Goal: Communication & Community: Ask a question

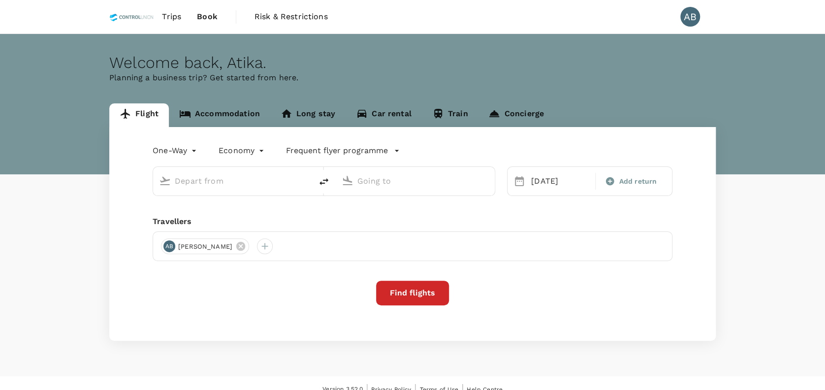
click at [575, 61] on div "Welcome back , [GEOGRAPHIC_DATA] ." at bounding box center [412, 63] width 606 height 18
click at [173, 16] on span "Trips" at bounding box center [171, 17] width 19 height 12
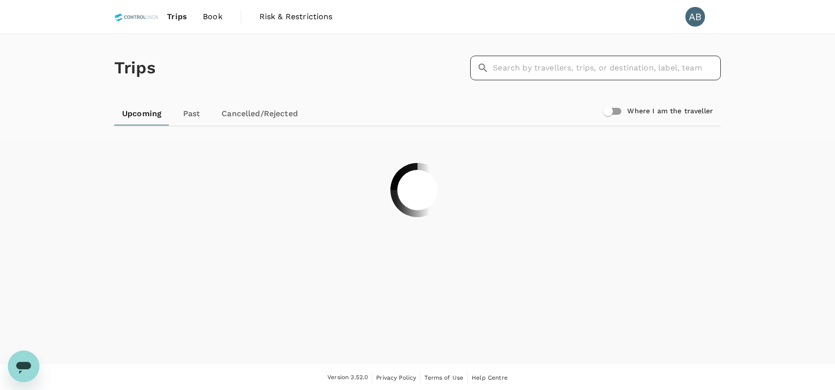
click at [513, 64] on input "text" at bounding box center [607, 68] width 228 height 25
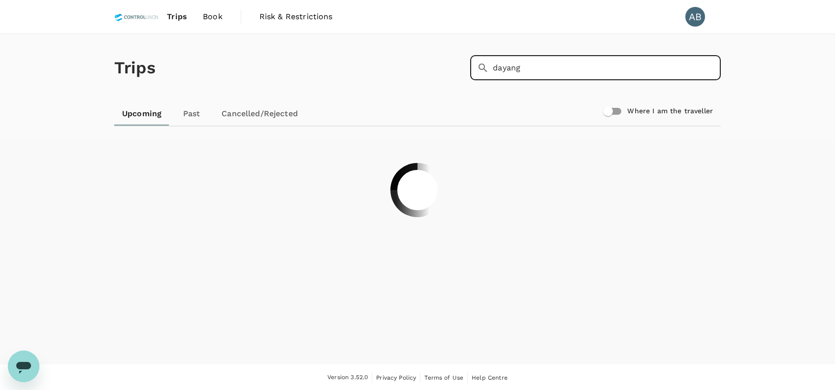
type input "dayang"
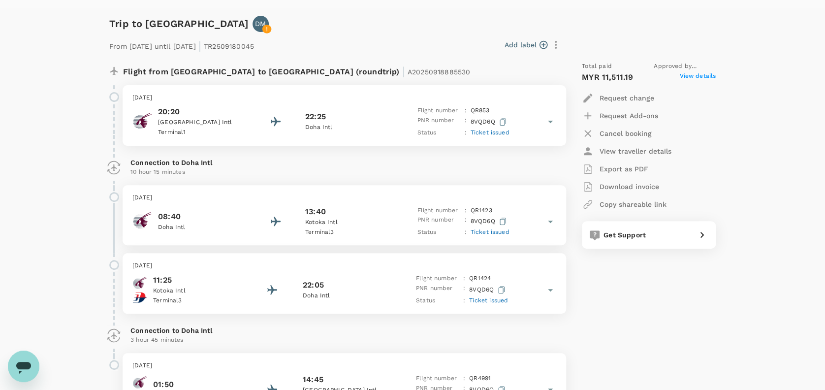
scroll to position [131, 0]
click at [618, 95] on p "Request change" at bounding box center [626, 98] width 55 height 10
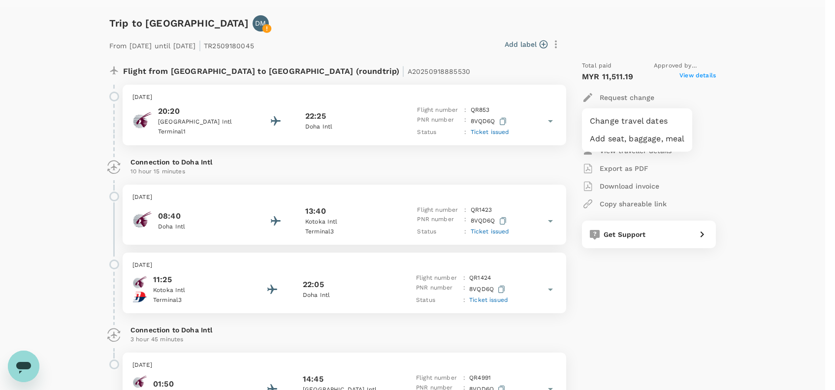
click at [732, 164] on div at bounding box center [417, 195] width 835 height 390
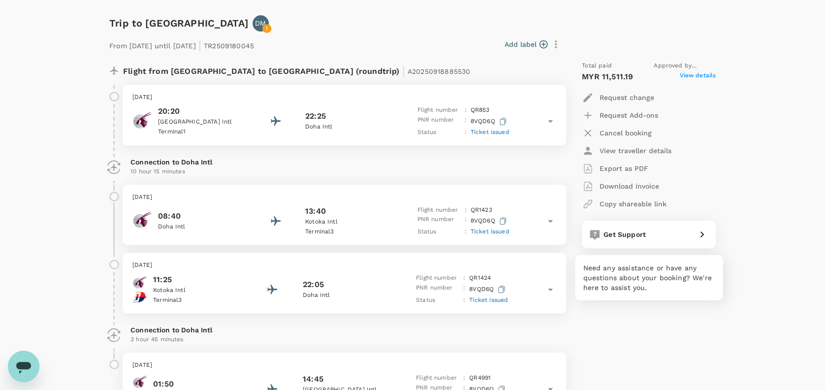
click at [623, 234] on span "Get Support" at bounding box center [624, 234] width 42 height 8
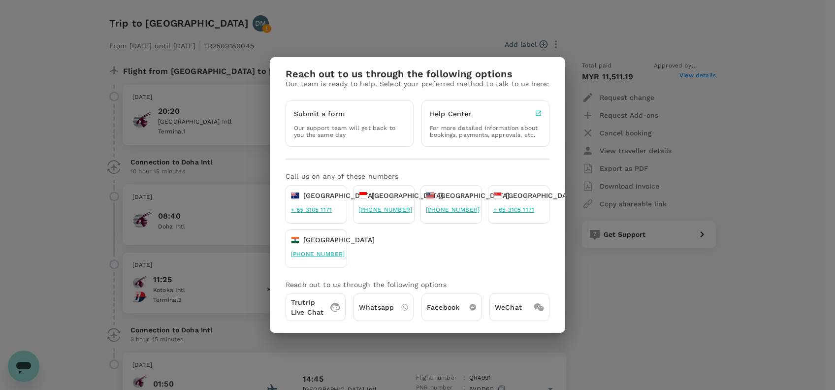
click at [638, 300] on div "Reach out to us through the following options Our team is ready to help. Select…" at bounding box center [417, 195] width 835 height 390
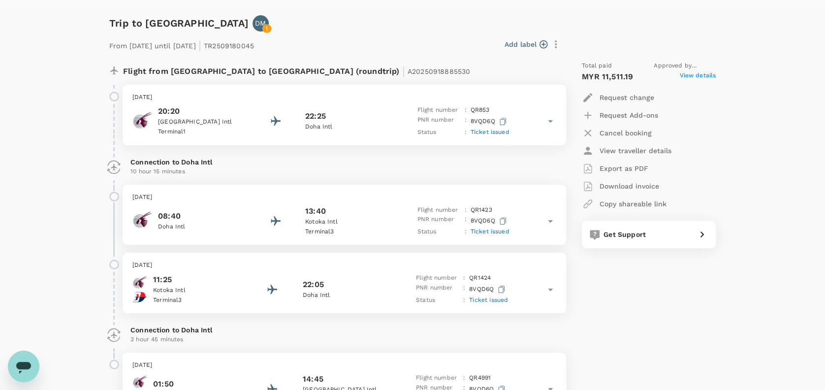
drag, startPoint x: 488, startPoint y: 59, endPoint x: 376, endPoint y: 71, distance: 112.9
click at [483, 59] on div "Flight from [GEOGRAPHIC_DATA] to [GEOGRAPHIC_DATA] (roundtrip) | A20250918885530" at bounding box center [331, 68] width 461 height 31
drag, startPoint x: 370, startPoint y: 70, endPoint x: 293, endPoint y: 73, distance: 76.8
click at [293, 73] on div "Flight from [GEOGRAPHIC_DATA] to [GEOGRAPHIC_DATA] (roundtrip) | A20250918885530" at bounding box center [311, 70] width 377 height 18
copy span "A20250918885530"
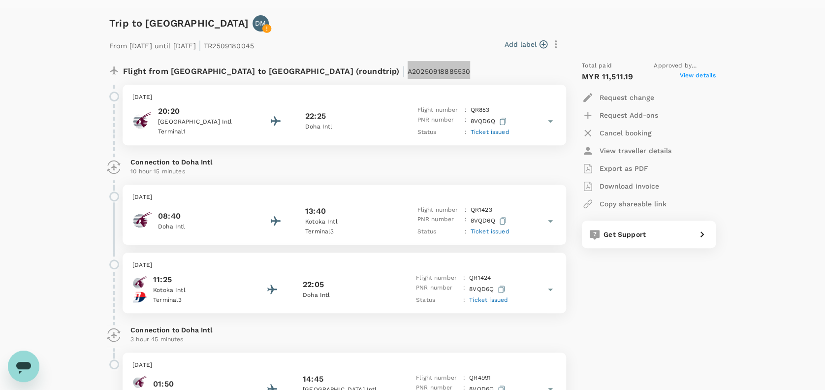
click at [33, 365] on div "Open messaging window" at bounding box center [24, 366] width 30 height 30
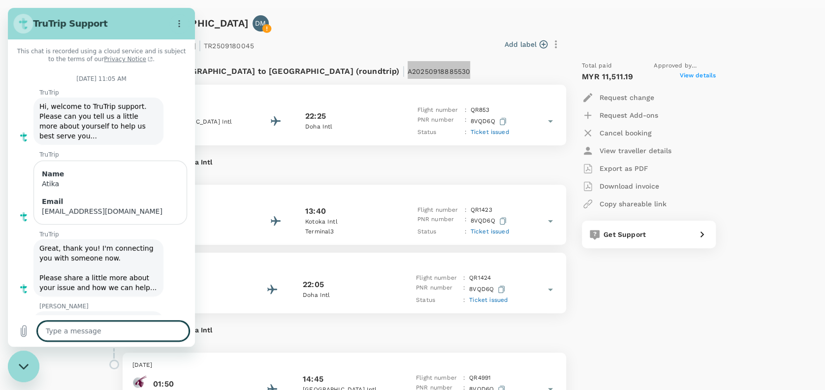
scroll to position [3445, 0]
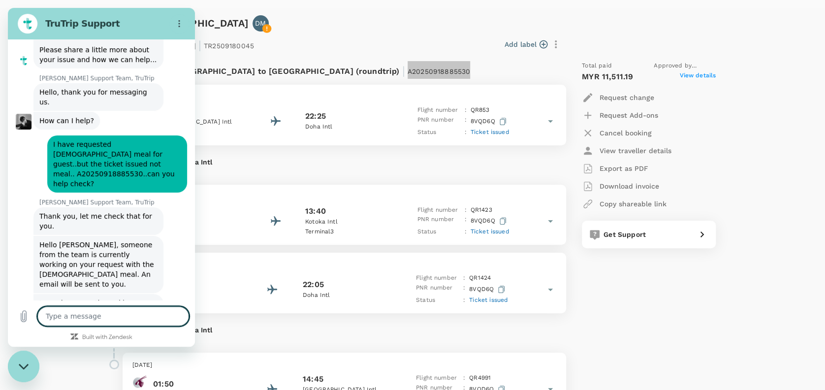
click at [59, 316] on textarea at bounding box center [113, 316] width 152 height 20
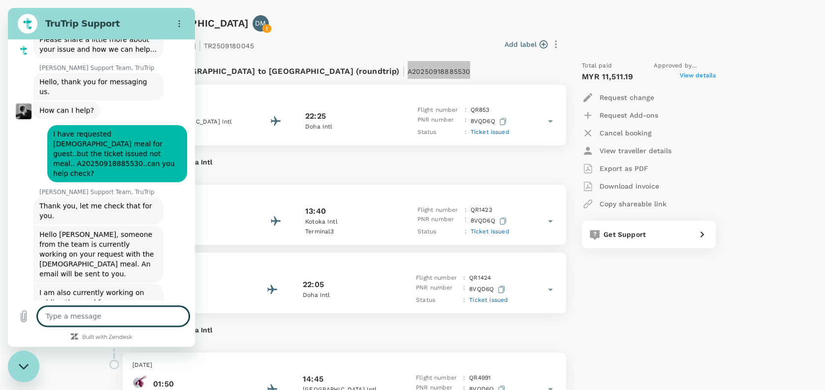
scroll to position [3460, 0]
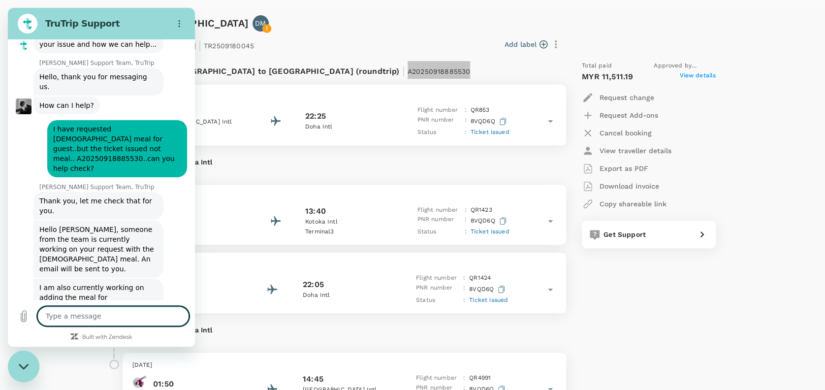
type textarea "H"
type textarea "x"
type textarea "Hi"
type textarea "x"
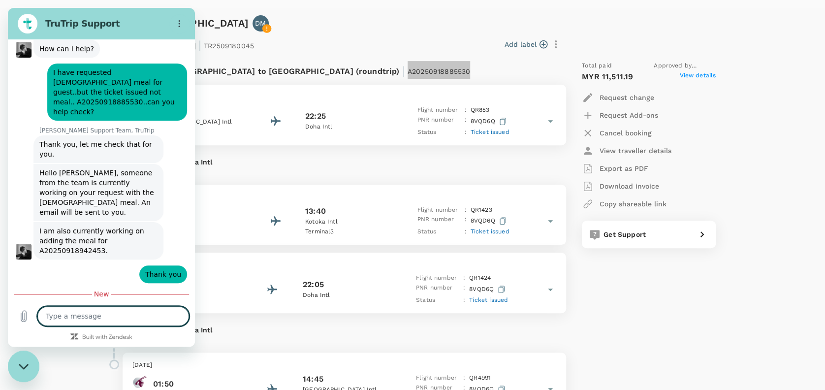
scroll to position [3516, 0]
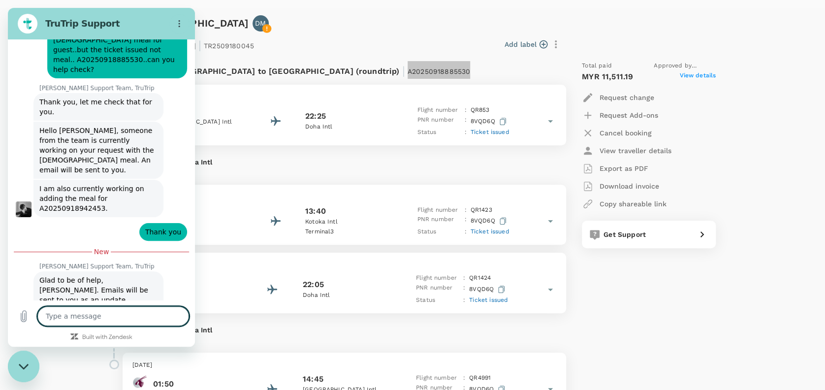
type textarea "x"
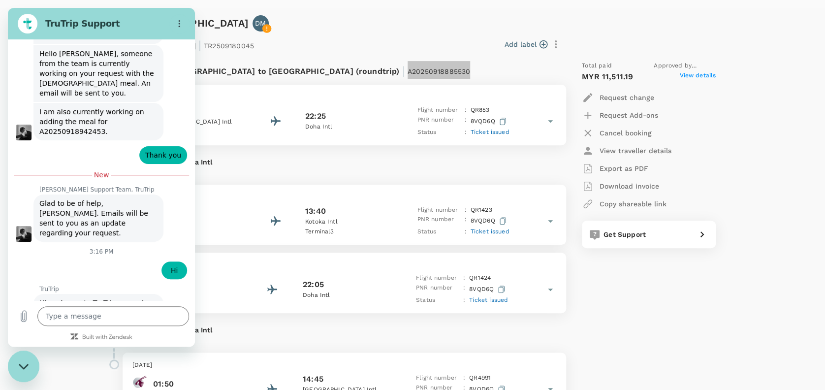
scroll to position [3635, 0]
click at [70, 372] on input "Name" at bounding box center [110, 382] width 137 height 21
type input "Atika"
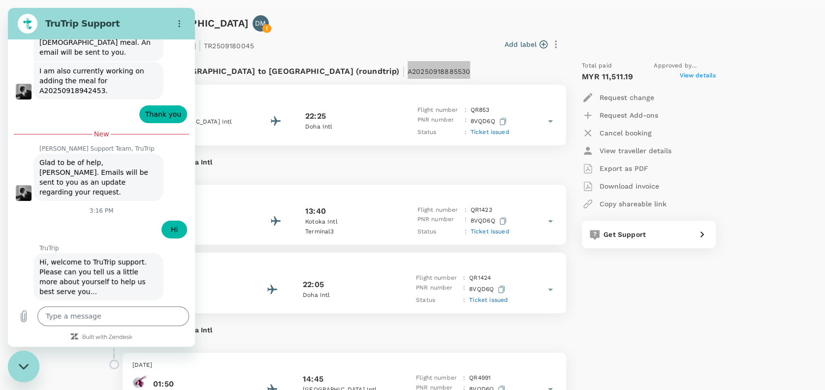
click at [64, 373] on input "Email" at bounding box center [110, 383] width 137 height 21
type input "[EMAIL_ADDRESS][DOMAIN_NAME]"
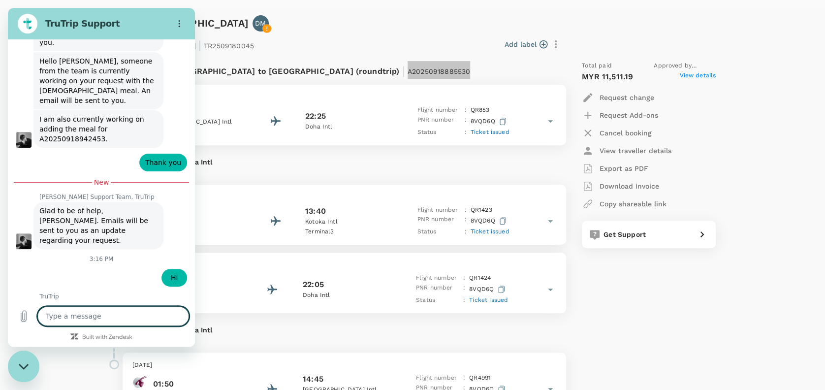
scroll to position [3650, 0]
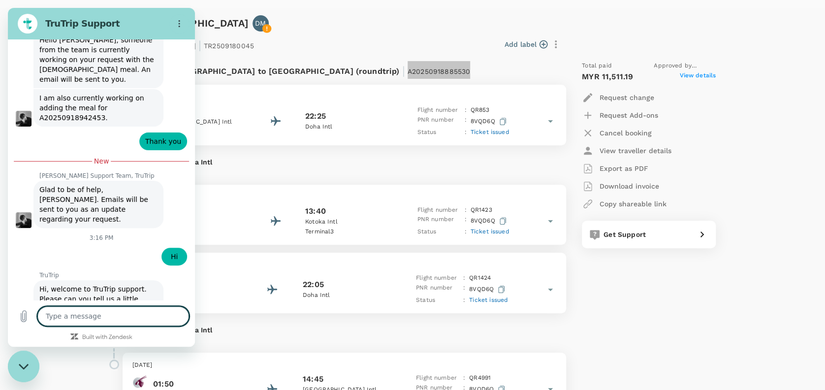
click at [69, 315] on textarea at bounding box center [113, 316] width 152 height 20
type textarea "x"
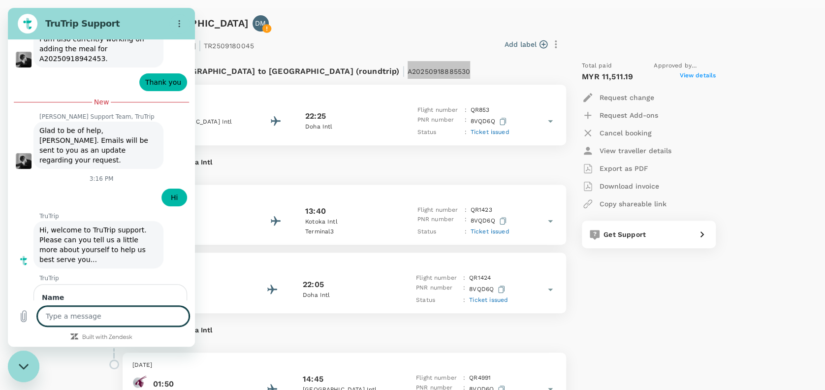
type textarea "I"
type textarea "x"
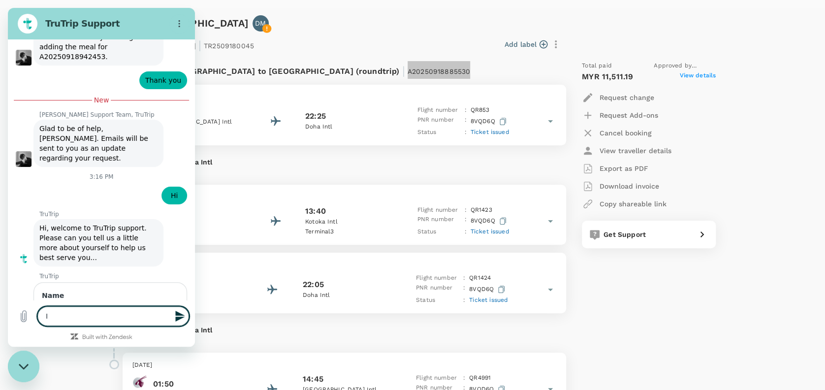
type textarea "I"
type textarea "x"
type textarea "I w"
type textarea "x"
type textarea "I wo"
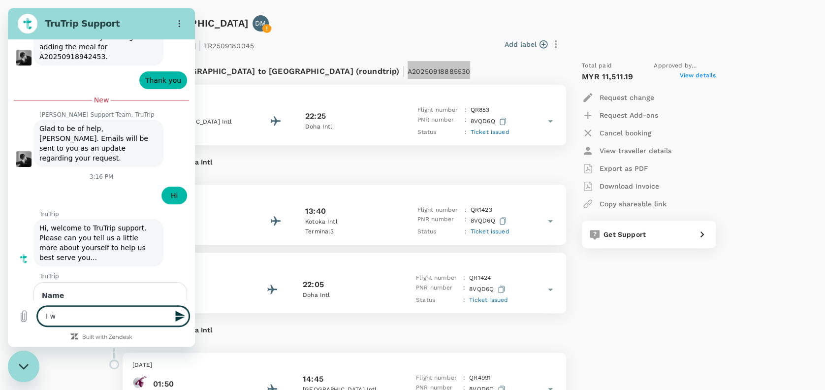
type textarea "x"
type textarea "I wou"
type textarea "x"
type textarea "I woul"
type textarea "x"
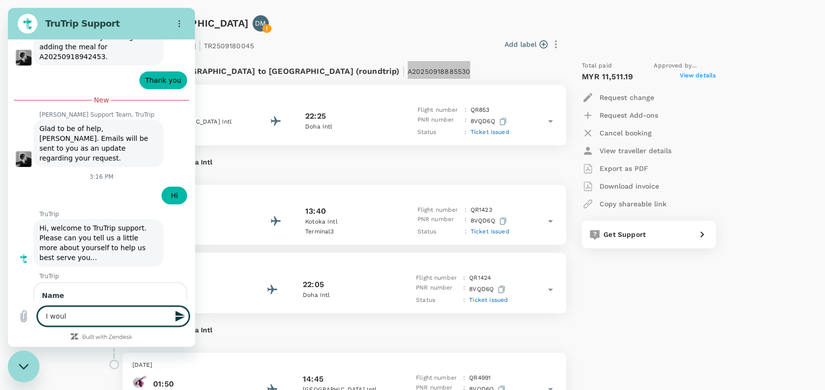
type textarea "I would"
type textarea "x"
type textarea "I would"
type textarea "x"
type textarea "I would l"
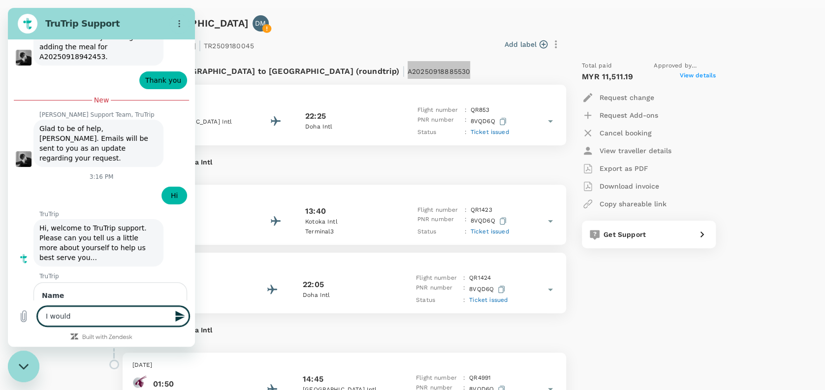
type textarea "x"
type textarea "I would li"
type textarea "x"
type textarea "I would lik"
type textarea "x"
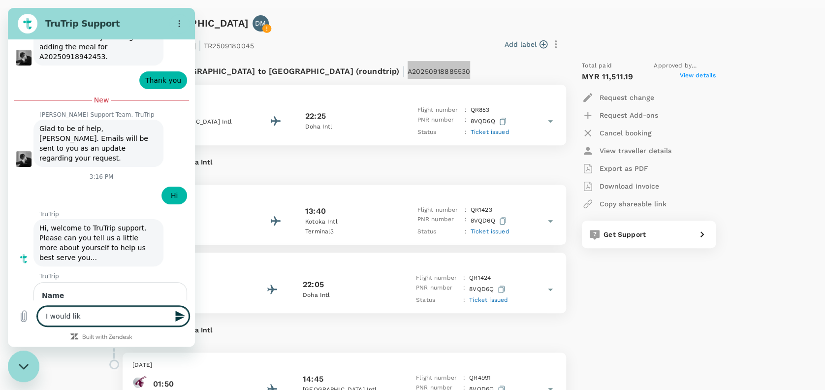
type textarea "I would like"
type textarea "x"
type textarea "I would like"
type textarea "x"
type textarea "I would like t"
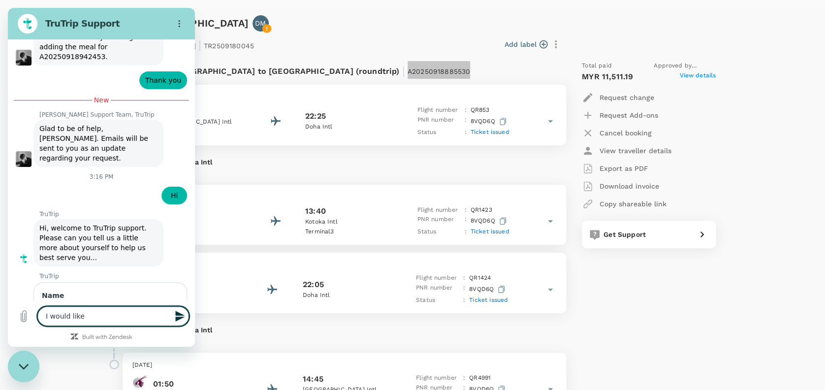
type textarea "x"
type textarea "I would like to"
type textarea "x"
type textarea "I would like to"
type textarea "x"
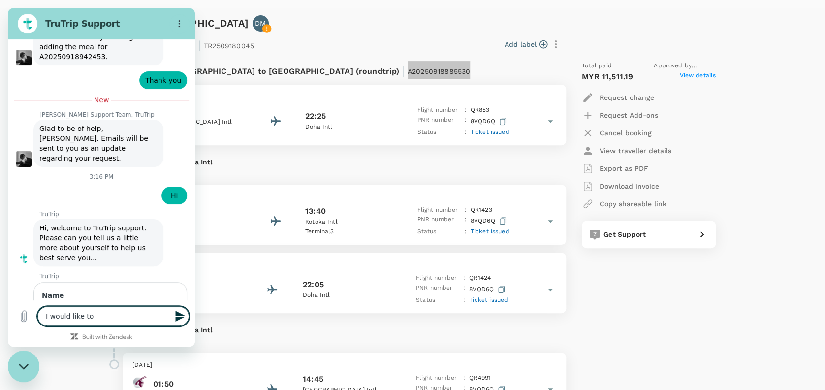
type textarea "I would like to a"
type textarea "x"
type textarea "I would like to as"
type textarea "x"
type textarea "I would like to ask"
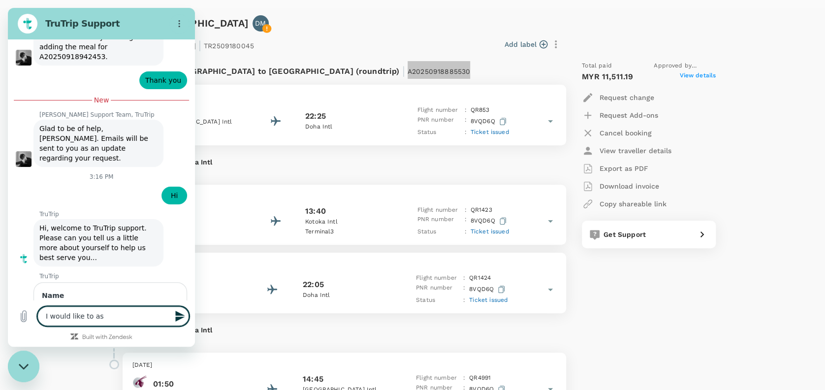
type textarea "x"
type textarea "I would like to ask"
type textarea "x"
type textarea "I would like to ask i"
type textarea "x"
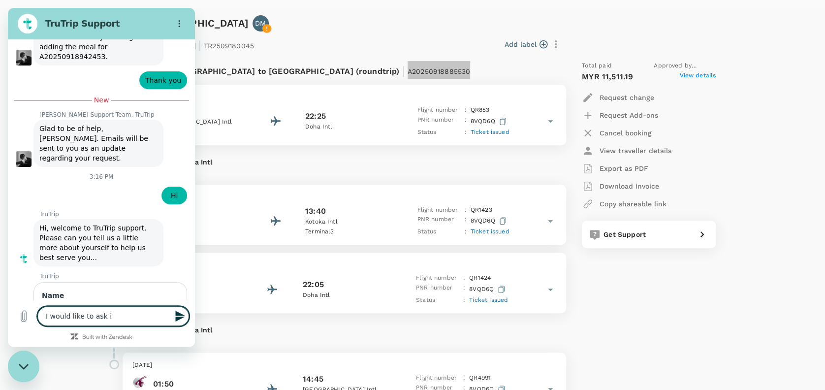
type textarea "I would like to ask in"
type textarea "x"
type textarea "I would like to ask inc"
type textarea "x"
type textarea "I would like to ask incl"
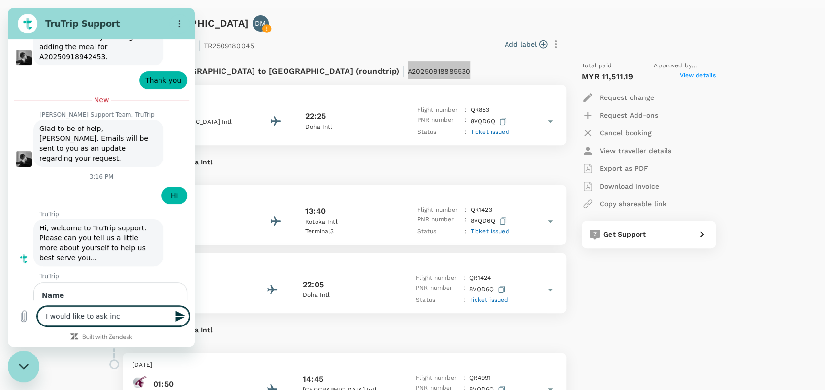
type textarea "x"
type textarea "I would like to ask inclu"
type textarea "x"
type textarea "I would like to ask includ"
type textarea "x"
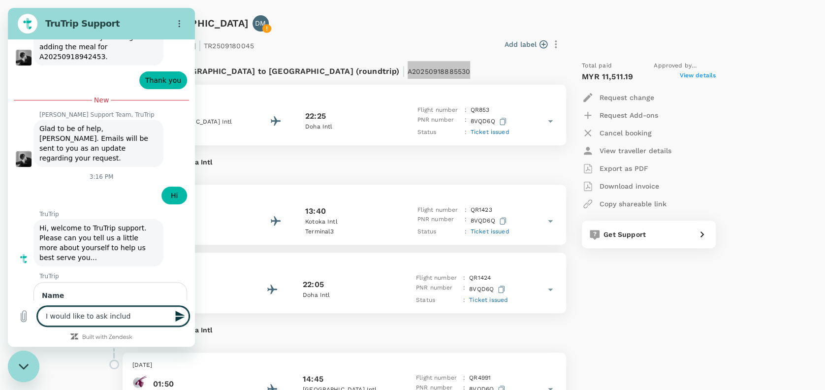
type textarea "I would like to ask include"
type textarea "x"
type textarea "I would like to ask include"
type textarea "x"
click at [141, 321] on textarea "I would like to ask include" at bounding box center [113, 316] width 152 height 20
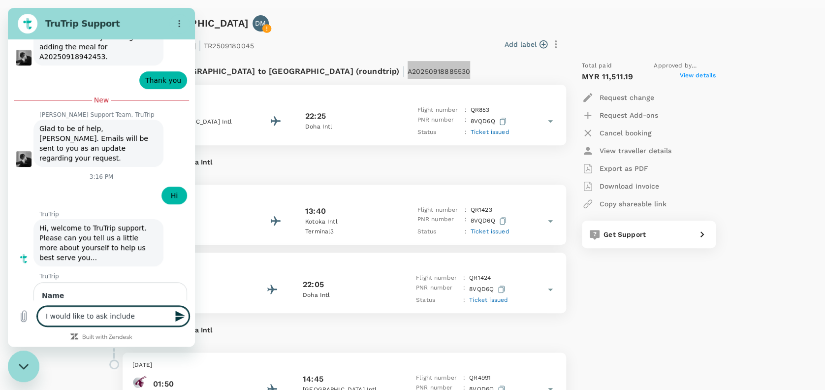
paste textarea "[EMAIL_ADDRESS][DOMAIN_NAME]"
type textarea "I would like to ask include [PERSON_NAME][EMAIL_ADDRESS][DOMAIN_NAME]"
type textarea "x"
click at [129, 306] on textarea "I would like to ask include [PERSON_NAME][EMAIL_ADDRESS][DOMAIN_NAME]" at bounding box center [113, 312] width 152 height 28
type textarea "I would like to ask include [EMAIL_ADDRESS][DOMAIN_NAME]"
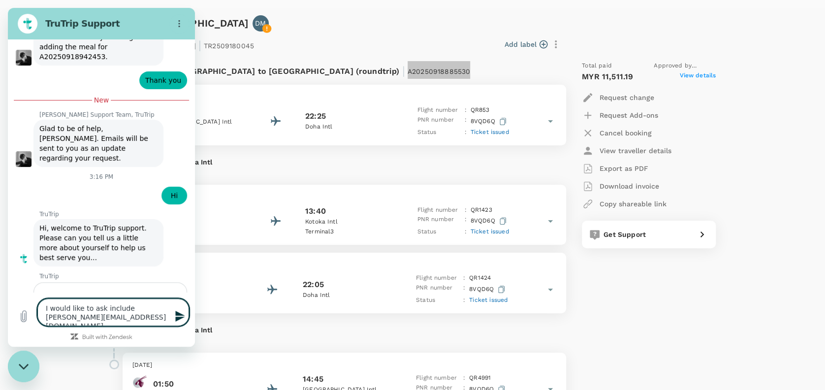
type textarea "x"
type textarea "I would like to ask include [EMAIL_ADDRESS][DOMAIN_NAME]"
type textarea "x"
type textarea "I would like to ask include [EMAIL_ADDRESS][DOMAIN_NAME]"
type textarea "x"
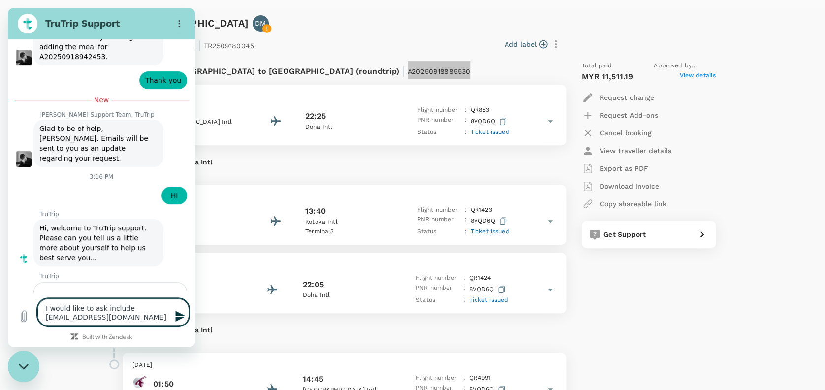
type textarea "I would like to ask include [EMAIL_ADDRESS][DOMAIN_NAME]"
type textarea "x"
type textarea "I would like to ask include [EMAIL_ADDRESS][DOMAIN_NAME]"
type textarea "x"
type textarea "I would like to ask include email [EMAIL_ADDRESS][DOMAIN_NAME]"
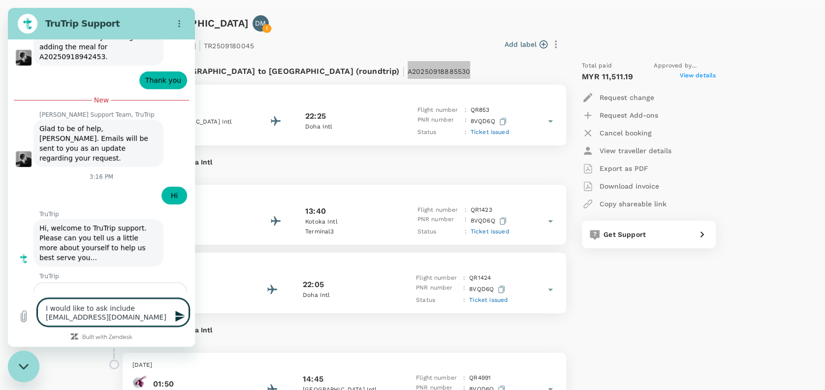
type textarea "x"
click at [148, 319] on textarea "I would like to ask include email [EMAIL_ADDRESS][DOMAIN_NAME]" at bounding box center [113, 312] width 152 height 28
type textarea "I would like to ask include email [EMAIL_ADDRESS][DOMAIN_NAME]"
type textarea "x"
type textarea "I would like to ask include email [EMAIL_ADDRESS][DOMAIN_NAME] t"
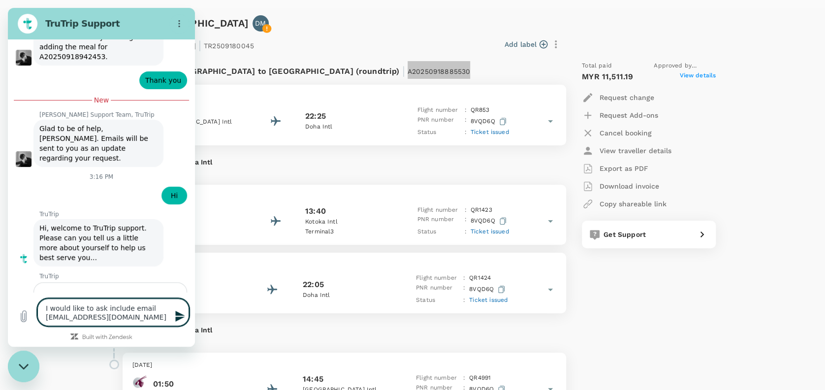
type textarea "x"
type textarea "I would like to ask include email [EMAIL_ADDRESS][DOMAIN_NAME] to"
type textarea "x"
type textarea "I would like to ask include email [EMAIL_ADDRESS][DOMAIN_NAME] to"
type textarea "x"
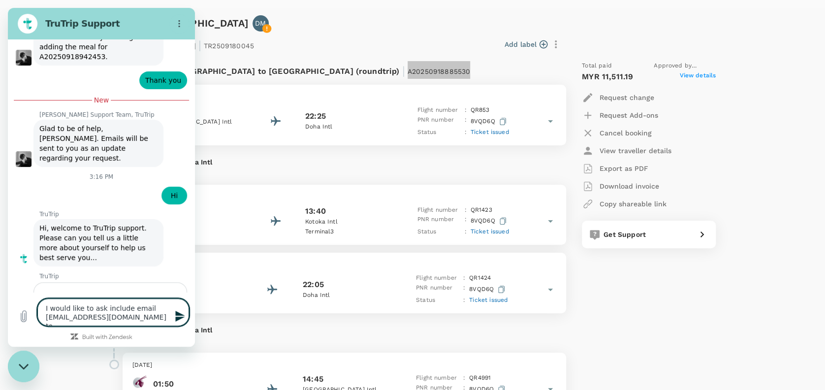
drag, startPoint x: 155, startPoint y: 319, endPoint x: 20, endPoint y: 303, distance: 135.7
click at [11, 302] on div "Type a message I would like to ask include email [EMAIL_ADDRESS][DOMAIN_NAME] t…" at bounding box center [101, 311] width 187 height 39
click at [155, 317] on textarea "I would like to ask include email [EMAIL_ADDRESS][DOMAIN_NAME] to" at bounding box center [113, 312] width 152 height 28
type textarea "I would like to ask include email [EMAIL_ADDRESS][DOMAIN_NAME] to"
type textarea "x"
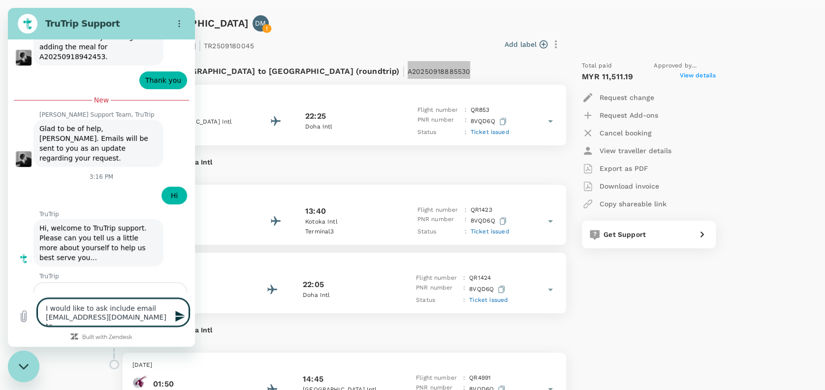
type textarea "I would like to ask include email [EMAIL_ADDRESS][DOMAIN_NAME] t"
type textarea "x"
type textarea "I would like to ask include email [EMAIL_ADDRESS][DOMAIN_NAME]"
type textarea "x"
type textarea "I would like to ask include email [EMAIL_ADDRESS][DOMAIN_NAME]"
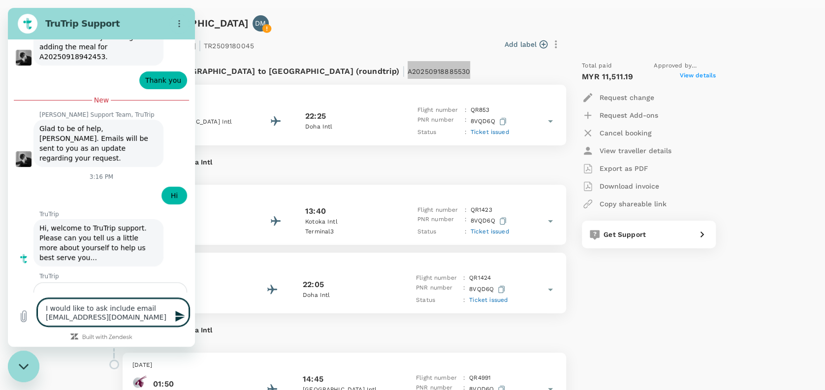
click at [179, 316] on icon "Send message" at bounding box center [180, 316] width 12 height 12
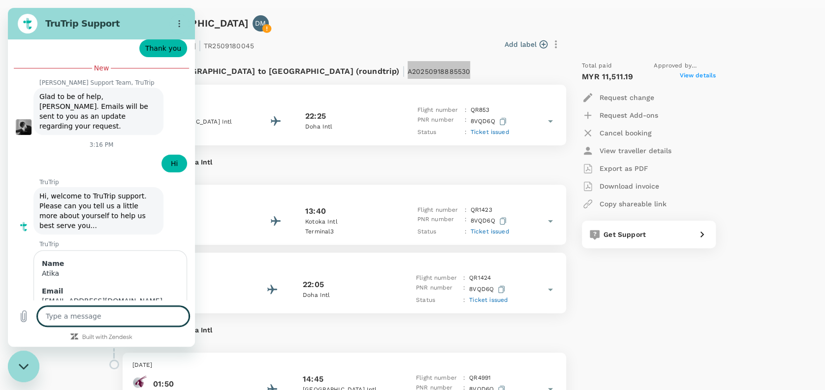
type textarea "x"
click at [85, 315] on textarea at bounding box center [113, 316] width 152 height 20
paste textarea "I would like to ask include email [EMAIL_ADDRESS][DOMAIN_NAME] to"
type textarea "I would like to ask include email [EMAIL_ADDRESS][DOMAIN_NAME] to"
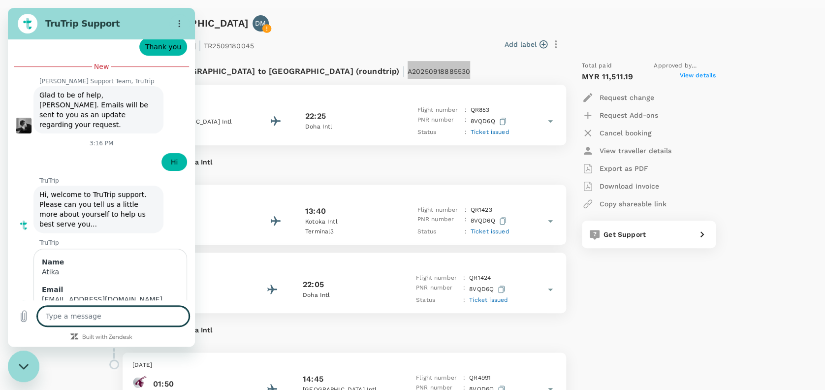
type textarea "x"
type textarea "I would like to ask include email [EMAIL_ADDRESS][DOMAIN_NAME] to"
type textarea "x"
type textarea "I would like to ask include email [EMAIL_ADDRESS][DOMAIN_NAME] t"
type textarea "x"
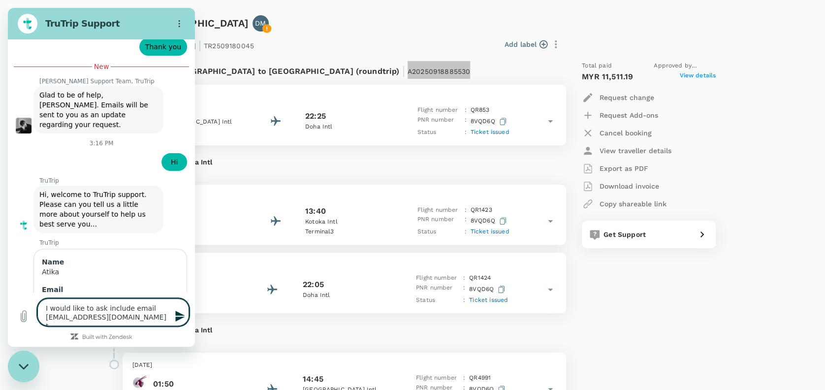
type textarea "I would like to ask include email [EMAIL_ADDRESS][DOMAIN_NAME]"
type textarea "x"
type textarea "I would like to ask include email [EMAIL_ADDRESS][DOMAIN_NAME] i"
type textarea "x"
type textarea "I would like to ask include email [EMAIL_ADDRESS][DOMAIN_NAME] in"
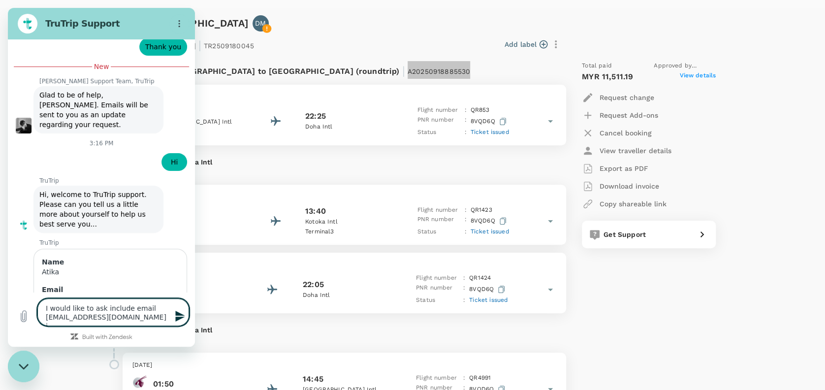
type textarea "x"
type textarea "I would like to ask include email [EMAIL_ADDRESS][DOMAIN_NAME] in"
type textarea "x"
type textarea "I would like to ask include email [EMAIL_ADDRESS][DOMAIN_NAME] in t"
type textarea "x"
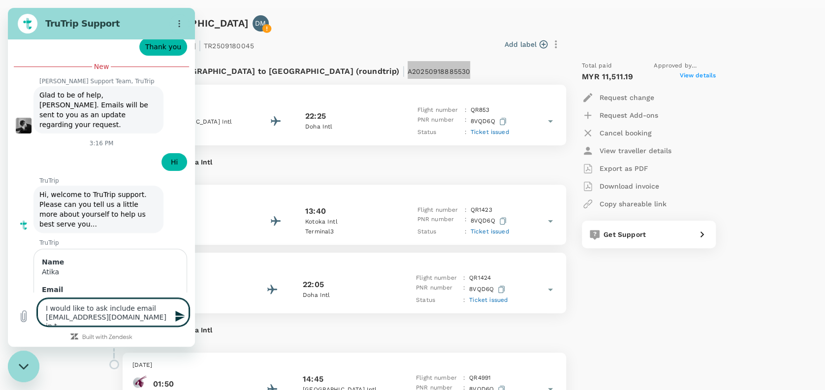
type textarea "I would like to ask include email [EMAIL_ADDRESS][DOMAIN_NAME] in th"
type textarea "x"
type textarea "I would like to ask include email [EMAIL_ADDRESS][DOMAIN_NAME] in thi"
type textarea "x"
type textarea "I would like to ask include email [EMAIL_ADDRESS][DOMAIN_NAME] in this"
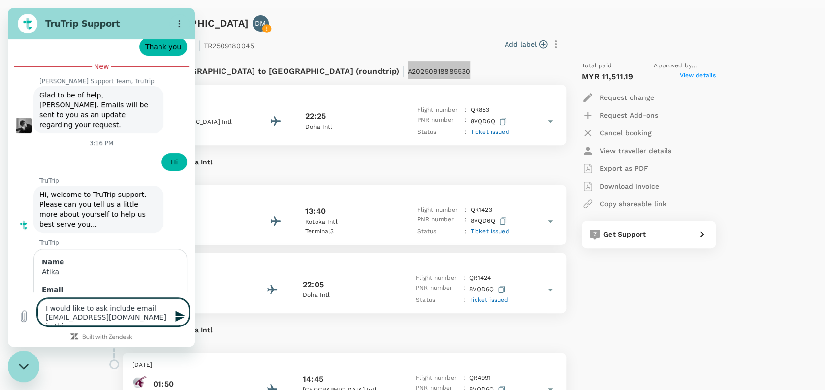
type textarea "x"
type textarea "I would like to ask include email [EMAIL_ADDRESS][DOMAIN_NAME] in this"
type textarea "x"
type textarea "I would like to ask include email [EMAIL_ADDRESS][DOMAIN_NAME] in this e"
type textarea "x"
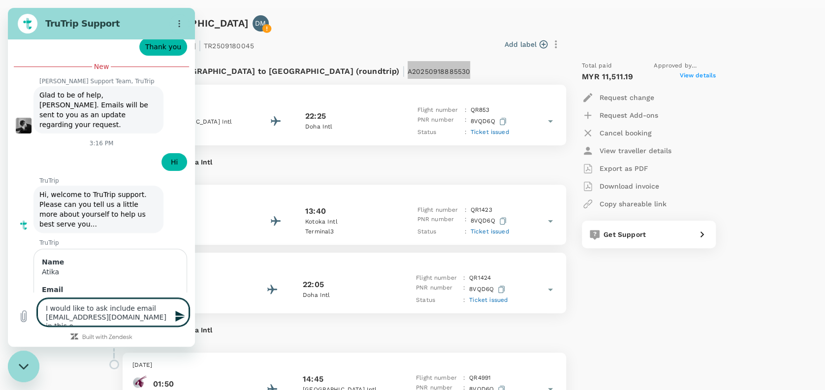
type textarea "I would like to ask include email [EMAIL_ADDRESS][DOMAIN_NAME] in this em"
type textarea "x"
type textarea "I would like to ask include email [EMAIL_ADDRESS][DOMAIN_NAME] in this ema"
type textarea "x"
type textarea "I would like to ask include email [PERSON_NAME][EMAIL_ADDRESS][DOMAIN_NAME] in …"
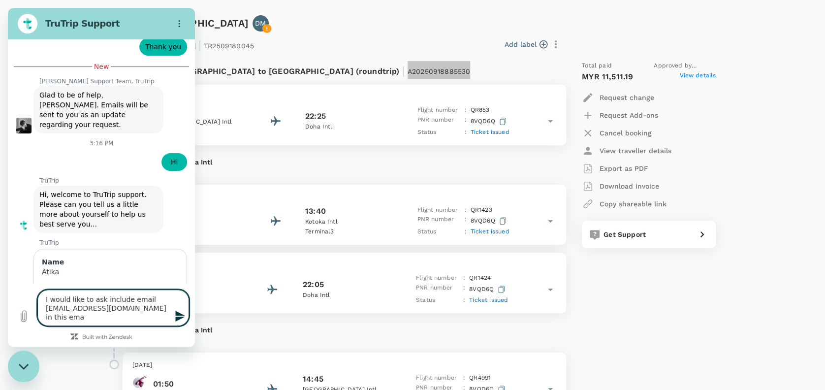
type textarea "x"
type textarea "I would like to ask include email [EMAIL_ADDRESS][DOMAIN_NAME] in this email"
type textarea "x"
type textarea "I would like to ask include email [EMAIL_ADDRESS][DOMAIN_NAME] in this email"
type textarea "x"
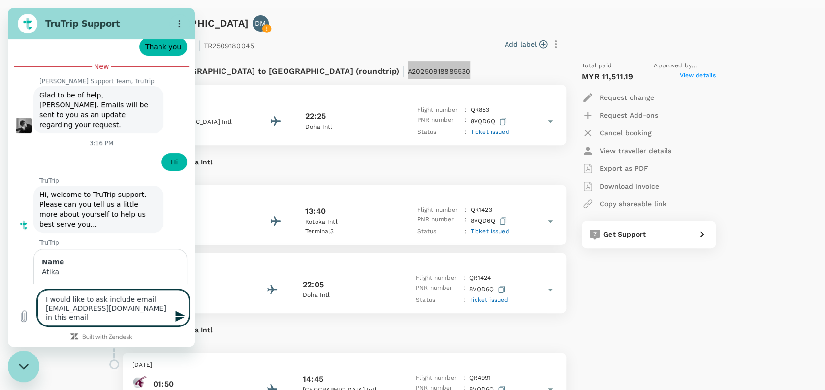
type textarea "I would like to ask include email [EMAIL_ADDRESS][DOMAIN_NAME] in this email s"
type textarea "x"
type textarea "I would like to ask include email [EMAIL_ADDRESS][DOMAIN_NAME] in this email so"
type textarea "x"
type textarea "I would like to ask include email [EMAIL_ADDRESS][DOMAIN_NAME] in this email so"
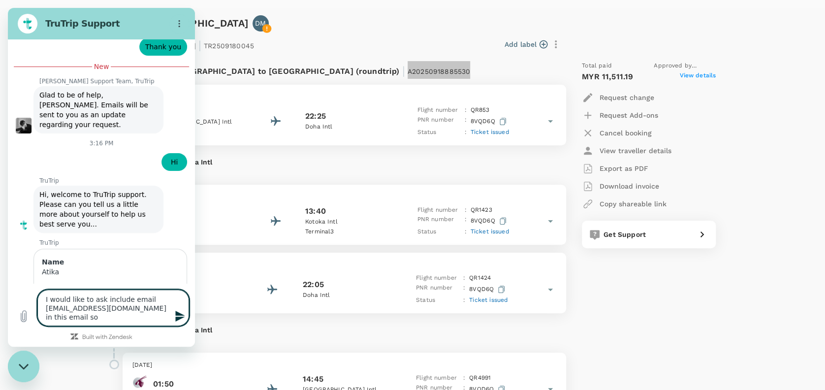
type textarea "x"
type textarea "I would like to ask include email [EMAIL_ADDRESS][DOMAIN_NAME] in this email so…"
type textarea "x"
type textarea "I would like to ask include email [EMAIL_ADDRESS][DOMAIN_NAME] in this email so…"
type textarea "x"
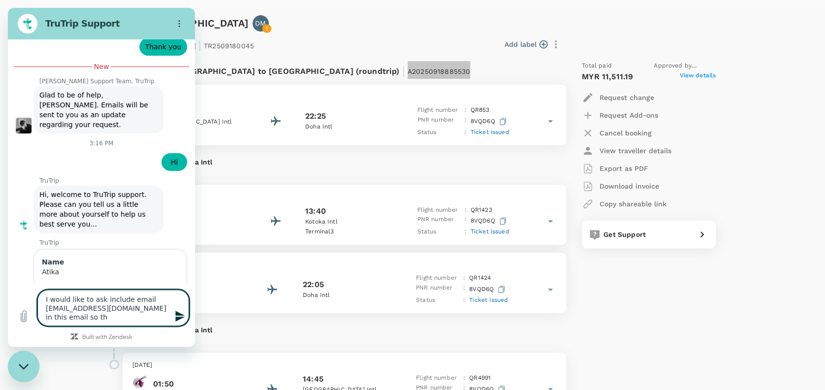
type textarea "I would like to ask include email [EMAIL_ADDRESS][DOMAIN_NAME] in this email so…"
type textarea "x"
type textarea "I would like to ask include email [EMAIL_ADDRESS][DOMAIN_NAME] in this email so…"
type textarea "x"
type textarea "I would like to ask include email [EMAIL_ADDRESS][DOMAIN_NAME] in this email so…"
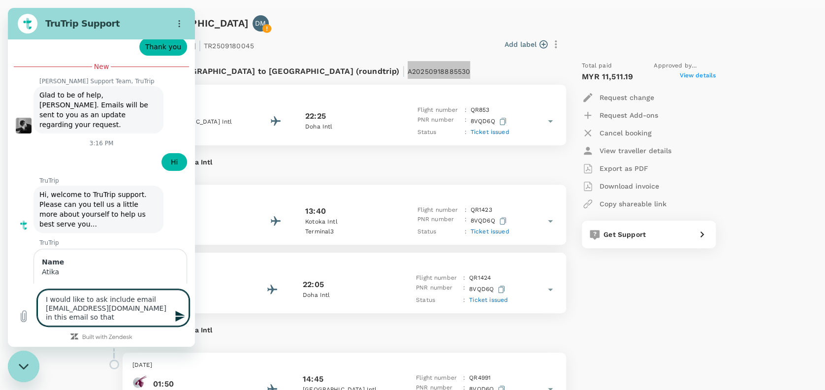
type textarea "x"
type textarea "I would like to ask include email [EMAIL_ADDRESS][DOMAIN_NAME] in this email so…"
type textarea "x"
type textarea "I would like to ask include email [EMAIL_ADDRESS][DOMAIN_NAME] in this email so…"
type textarea "x"
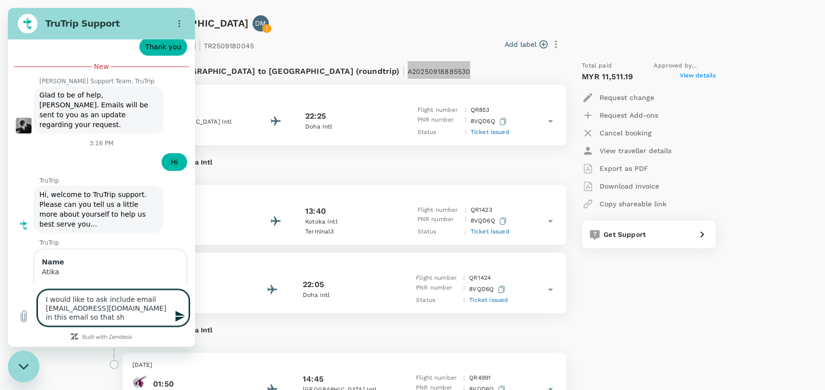
type textarea "I would like to ask include email [EMAIL_ADDRESS][DOMAIN_NAME] in this email so…"
type textarea "x"
type textarea "I would like to ask include email [EMAIL_ADDRESS][DOMAIN_NAME] in this email so…"
type textarea "x"
type textarea "I would like to ask include email [EMAIL_ADDRESS][DOMAIN_NAME] in this email so…"
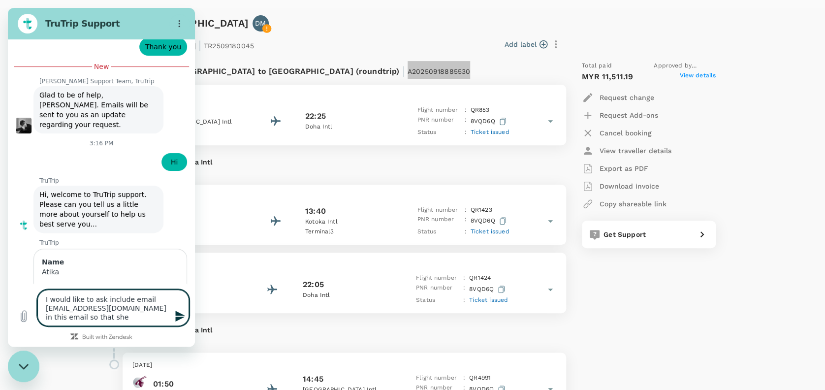
type textarea "x"
type textarea "I would like to ask include email [EMAIL_ADDRESS][DOMAIN_NAME] in this email so…"
type textarea "x"
type textarea "I would like to ask include email [EMAIL_ADDRESS][DOMAIN_NAME] in this email so…"
type textarea "x"
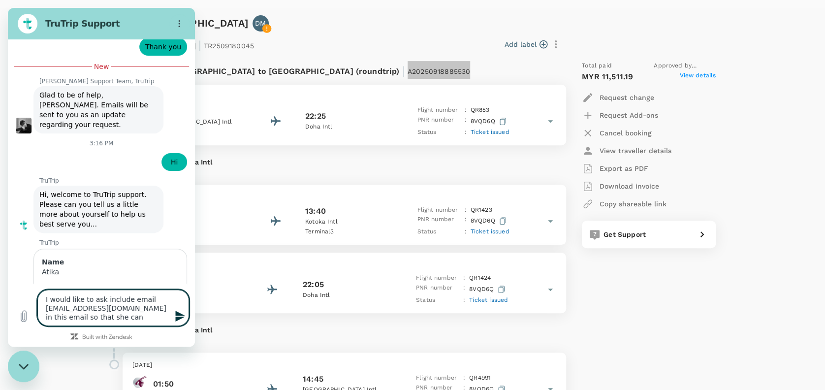
type textarea "I would like to ask include email [EMAIL_ADDRESS][DOMAIN_NAME] in this email so…"
type textarea "x"
type textarea "I would like to ask include email [EMAIL_ADDRESS][DOMAIN_NAME] in this email so…"
type textarea "x"
type textarea "I would like to ask include email [EMAIL_ADDRESS][DOMAIN_NAME] in this email so…"
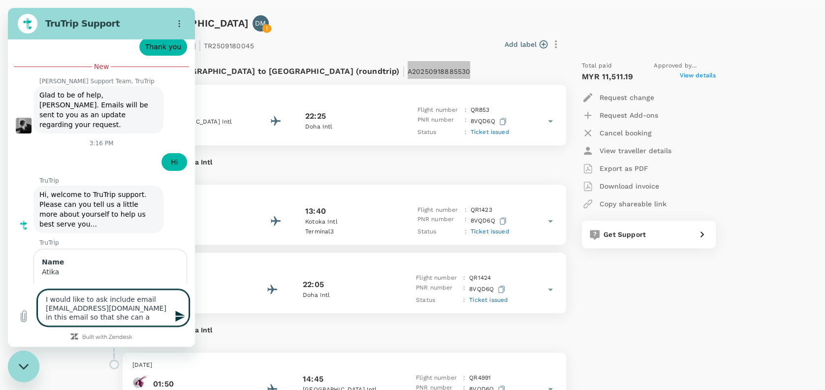
type textarea "x"
type textarea "I would like to ask include email [EMAIL_ADDRESS][DOMAIN_NAME] in this email so…"
type textarea "x"
type textarea "I would like to ask include email [EMAIL_ADDRESS][DOMAIN_NAME] in this email so…"
type textarea "x"
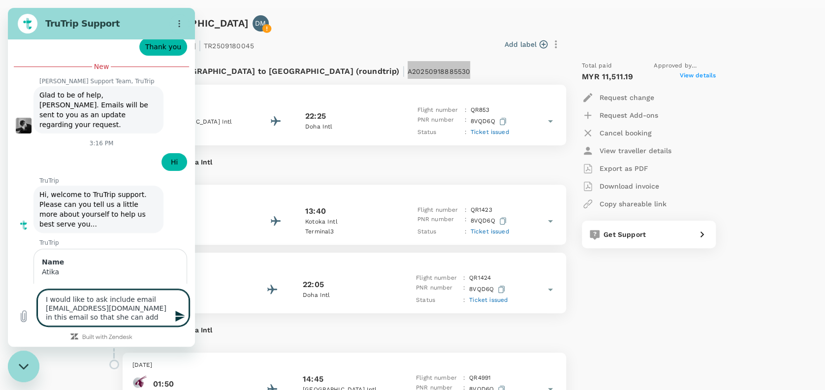
type textarea "I would like to ask include email [EMAIL_ADDRESS][DOMAIN_NAME] in this email so…"
type textarea "x"
type textarea "I would like to ask include email [EMAIL_ADDRESS][DOMAIN_NAME] in this email so…"
type textarea "x"
type textarea "I would like to ask include email [EMAIL_ADDRESS][DOMAIN_NAME] in this email so…"
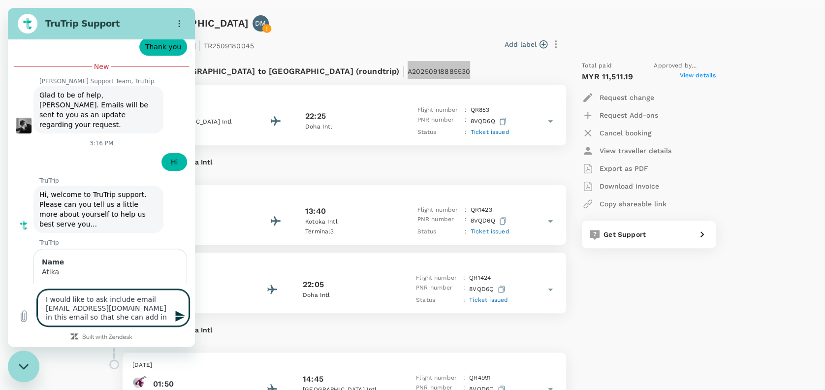
type textarea "x"
type textarea "I would like to ask include email [EMAIL_ADDRESS][DOMAIN_NAME] in this email so…"
type textarea "x"
type textarea "I would like to ask include email [EMAIL_ADDRESS][DOMAIN_NAME] in this email so…"
type textarea "x"
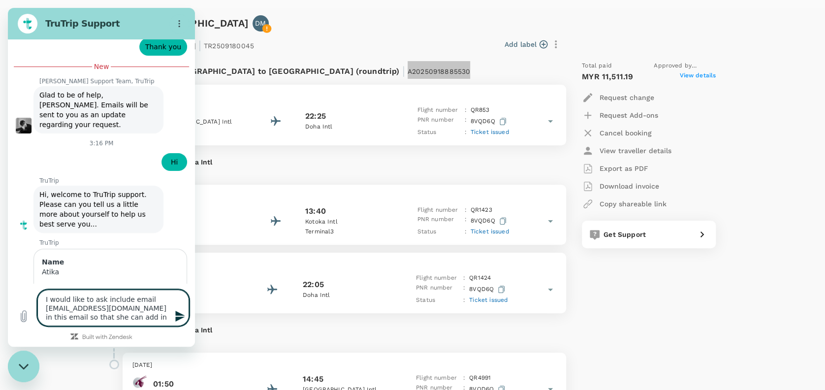
type textarea "I would like to ask include email [EMAIL_ADDRESS][DOMAIN_NAME] in this email so…"
type textarea "x"
type textarea "I would like to ask include email [PERSON_NAME][EMAIL_ADDRESS][DOMAIN_NAME] in …"
type textarea "x"
type textarea "I would like to ask include email [PERSON_NAME][EMAIL_ADDRESS][DOMAIN_NAME] in …"
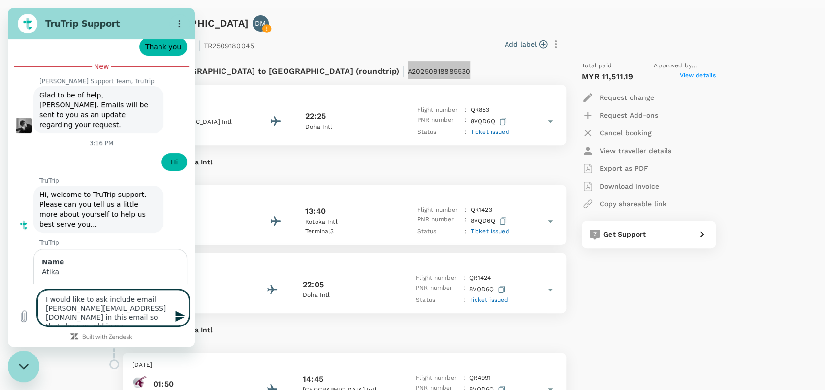
type textarea "x"
type textarea "I would like to ask include email [PERSON_NAME][EMAIL_ADDRESS][DOMAIN_NAME] in …"
type textarea "x"
type textarea "I would like to ask include email [EMAIL_ADDRESS][DOMAIN_NAME] in this email so…"
type textarea "x"
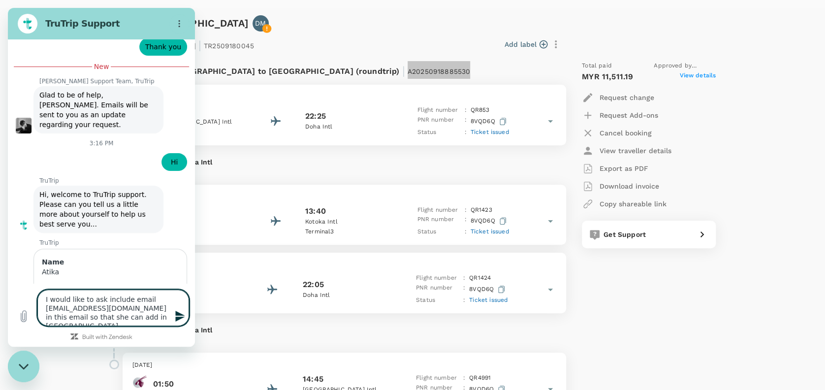
type textarea "I would like to ask include email [EMAIL_ADDRESS][DOMAIN_NAME] in this email so…"
type textarea "x"
type textarea "I would like to ask include email [PERSON_NAME][EMAIL_ADDRESS][DOMAIN_NAME] in …"
type textarea "x"
type textarea "I would like to ask include email [EMAIL_ADDRESS][DOMAIN_NAME] in this email so…"
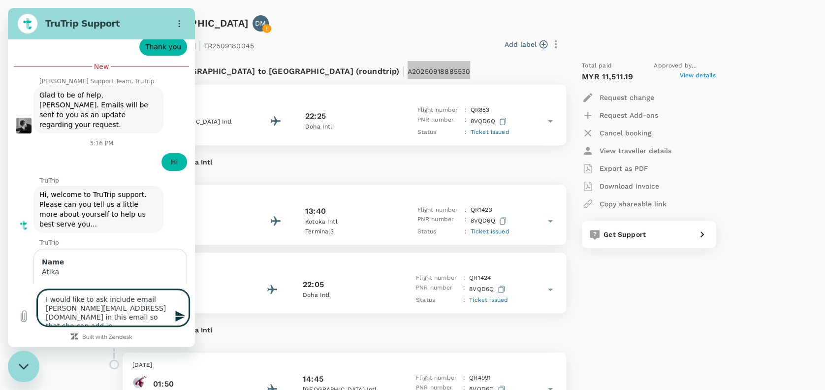
type textarea "x"
type textarea "I would like to ask include email [EMAIL_ADDRESS][DOMAIN_NAME] in this email so…"
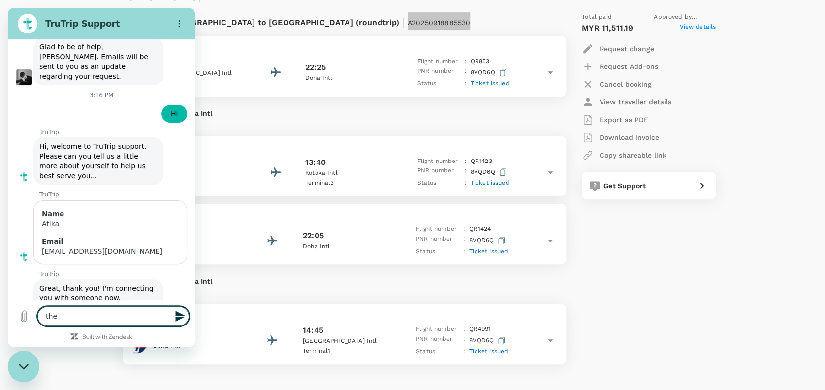
scroll to position [197, 0]
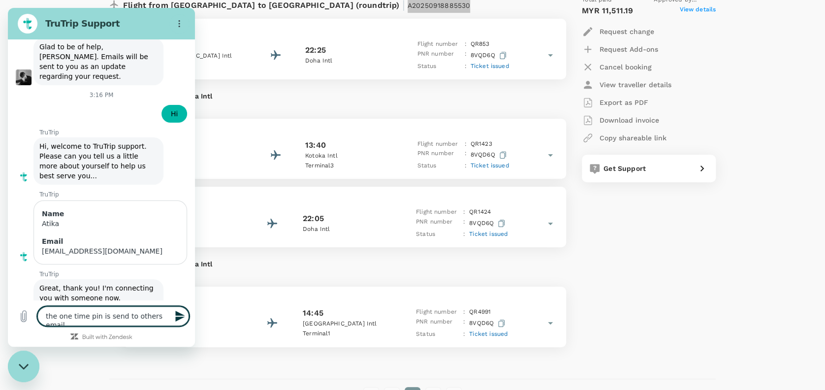
click at [181, 316] on icon "Send message" at bounding box center [179, 315] width 9 height 11
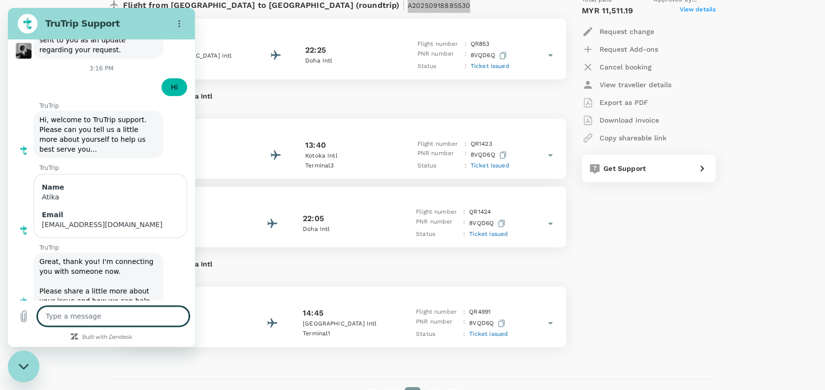
scroll to position [3821, 0]
click at [87, 318] on textarea at bounding box center [113, 316] width 152 height 20
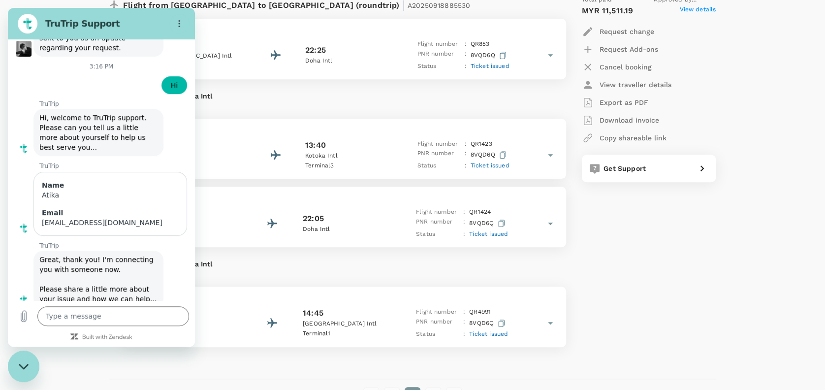
click at [688, 311] on div "Total paid Approved by [PERSON_NAME] Bin [PERSON_NAME] MYR 11,511.19 View detai…" at bounding box center [639, 171] width 154 height 368
click at [716, 299] on div "Trip to Accra DM From [DATE] until [DATE] | TR2509180045 Add label Flight from …" at bounding box center [412, 179] width 630 height 477
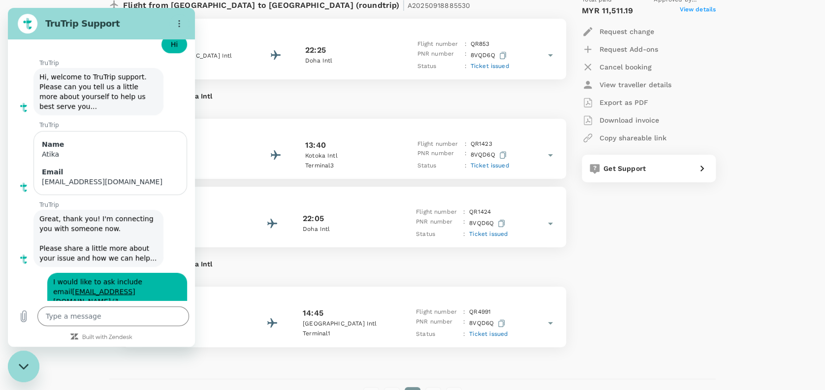
scroll to position [3863, 0]
drag, startPoint x: 494, startPoint y: 102, endPoint x: 519, endPoint y: 94, distance: 26.5
click at [494, 102] on p "10 hour 15 minutes" at bounding box center [344, 106] width 428 height 10
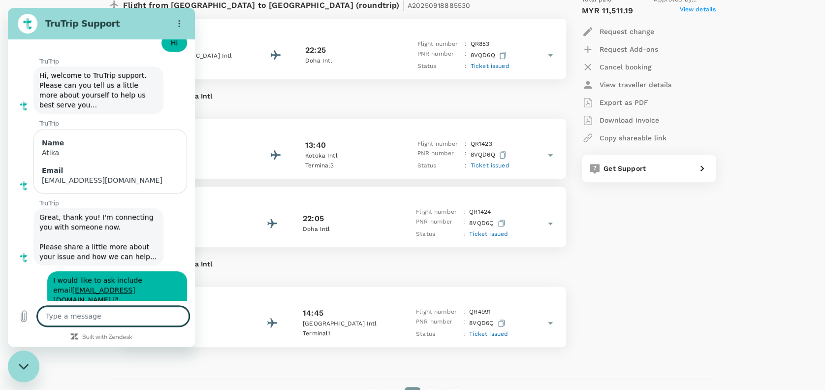
scroll to position [3902, 0]
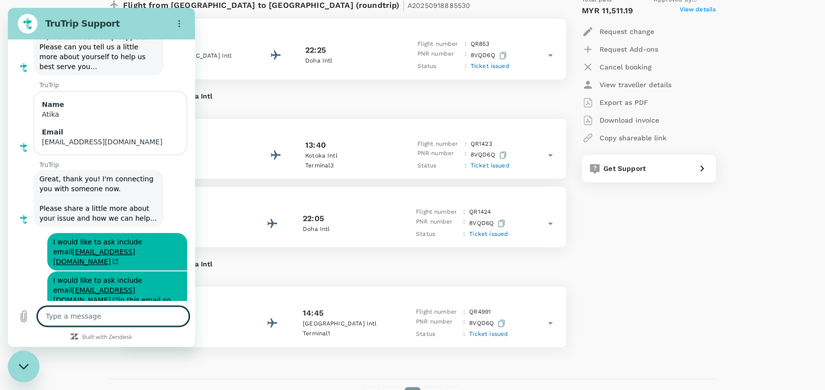
click at [81, 315] on textarea at bounding box center [113, 316] width 152 height 20
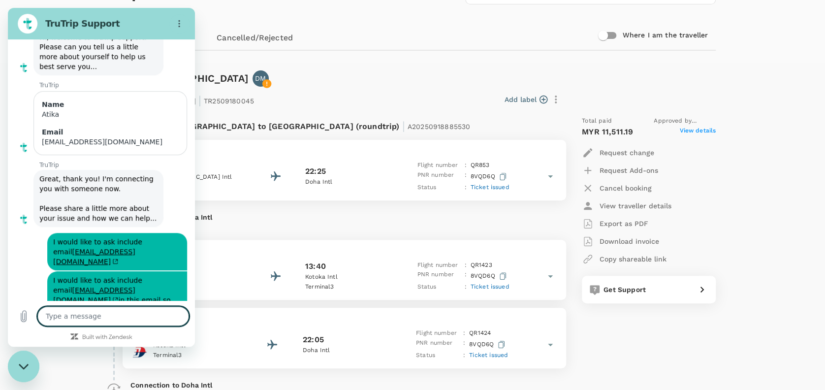
scroll to position [65, 0]
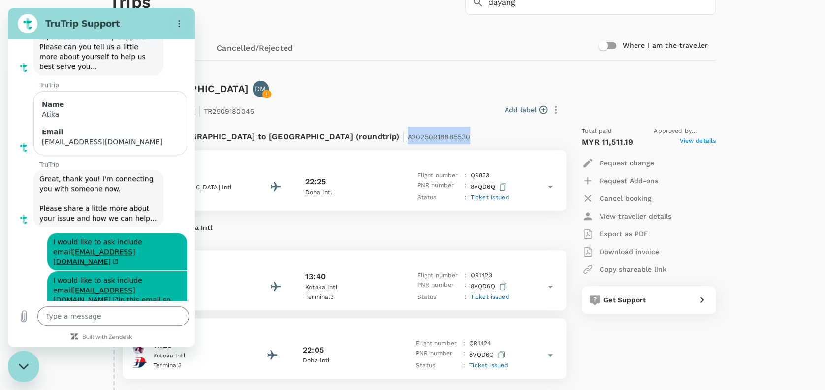
drag, startPoint x: 367, startPoint y: 136, endPoint x: 294, endPoint y: 141, distance: 72.5
click at [294, 141] on div "Flight from [GEOGRAPHIC_DATA] to [GEOGRAPHIC_DATA] (roundtrip) | A20250918885530" at bounding box center [311, 135] width 377 height 18
copy span "A20250918885530"
click at [74, 311] on textarea at bounding box center [113, 316] width 152 height 20
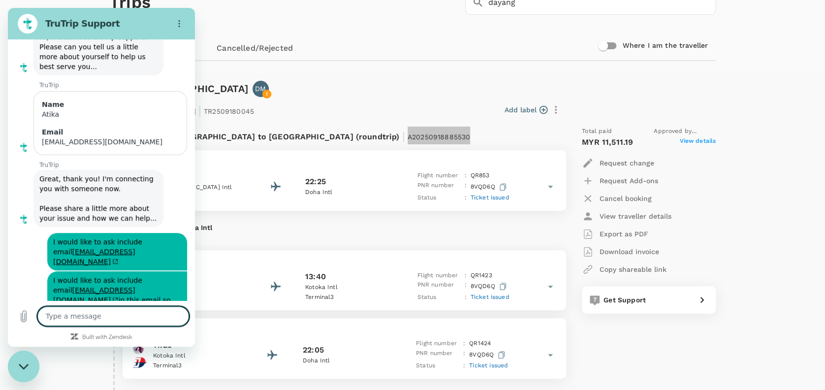
paste textarea "A20250918885530"
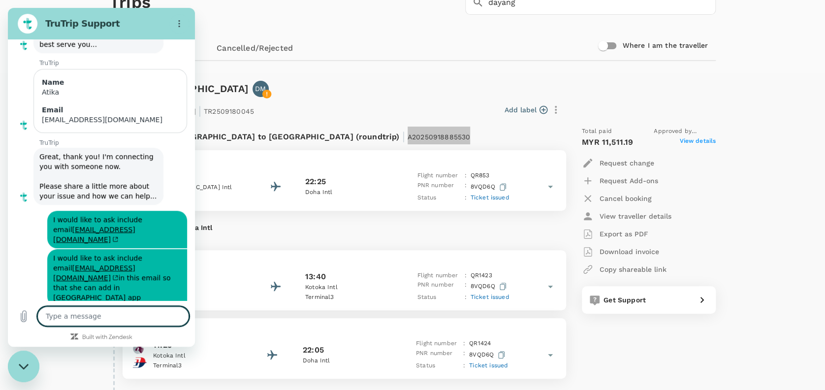
scroll to position [3925, 0]
click at [82, 319] on textarea at bounding box center [113, 316] width 152 height 20
click at [180, 314] on icon "Send message" at bounding box center [179, 315] width 9 height 11
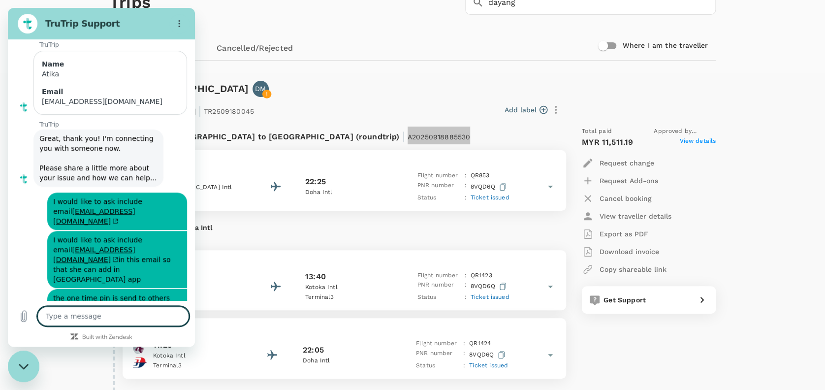
scroll to position [3944, 0]
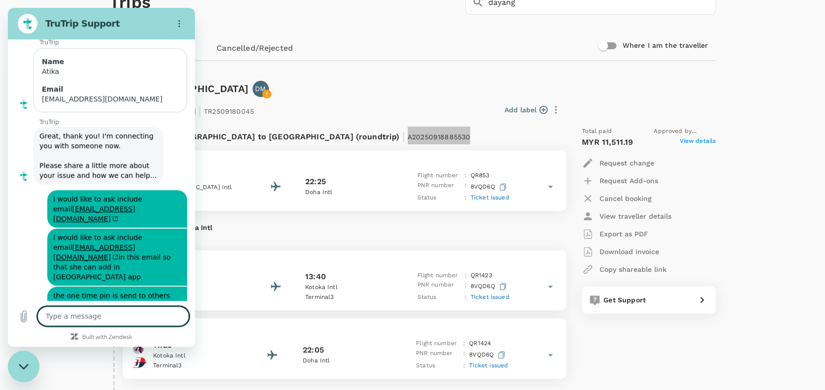
click at [62, 319] on textarea at bounding box center [113, 316] width 152 height 20
click at [178, 315] on icon "Send message" at bounding box center [180, 316] width 12 height 12
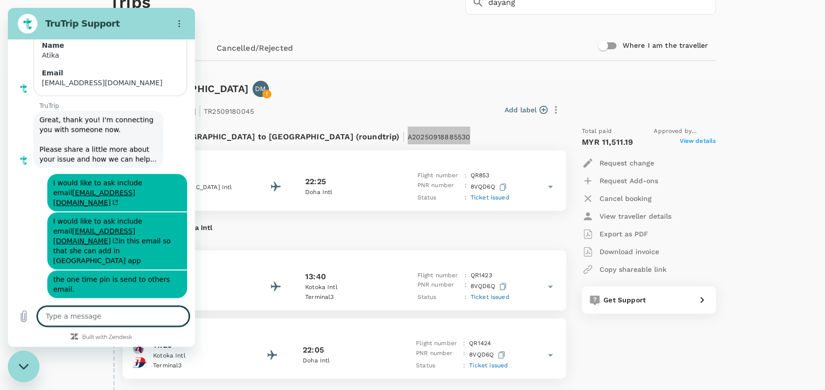
scroll to position [3963, 0]
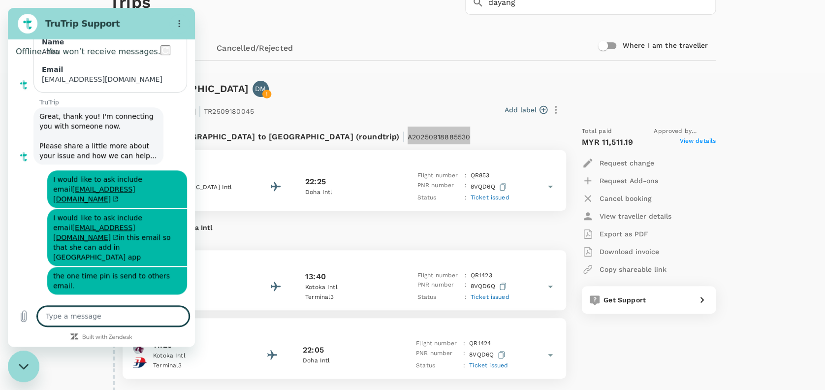
scroll to position [3936, 0]
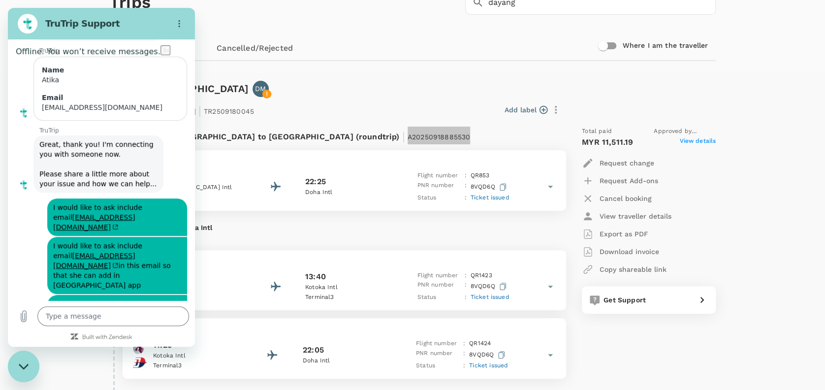
click at [168, 50] on icon "Refresh connection" at bounding box center [165, 50] width 6 height 7
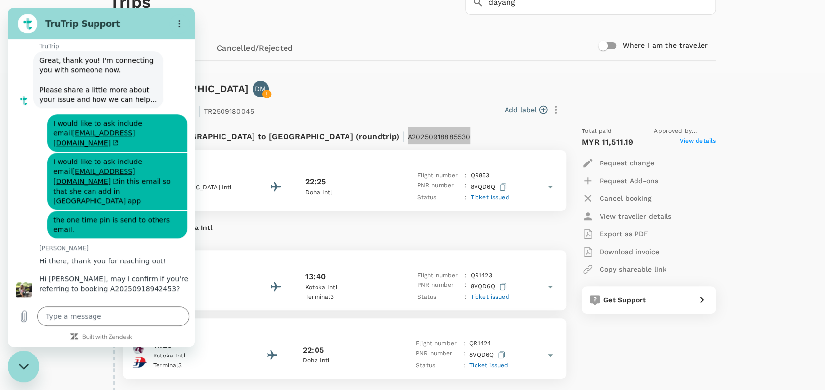
scroll to position [4067, 0]
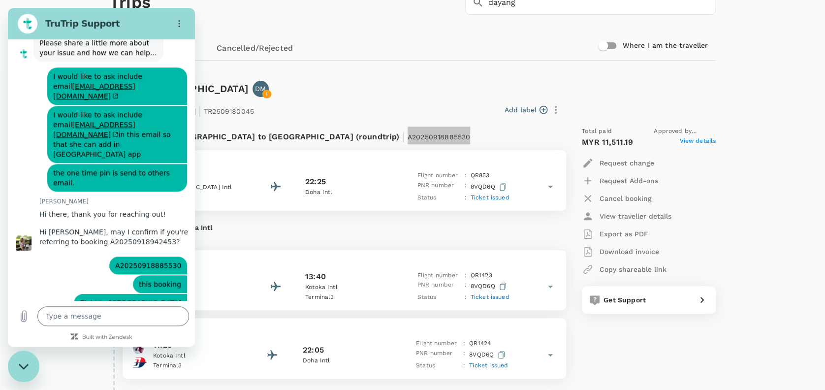
click at [78, 274] on div "says: this booking" at bounding box center [97, 283] width 179 height 19
click at [87, 315] on textarea at bounding box center [113, 316] width 152 height 20
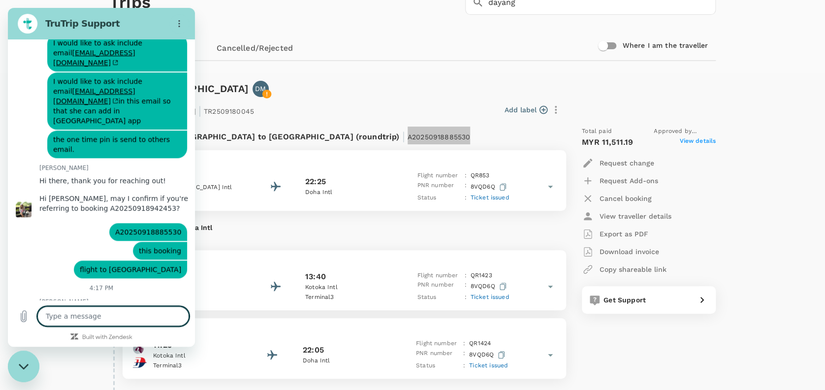
scroll to position [4101, 0]
click at [129, 314] on textarea at bounding box center [113, 316] width 152 height 20
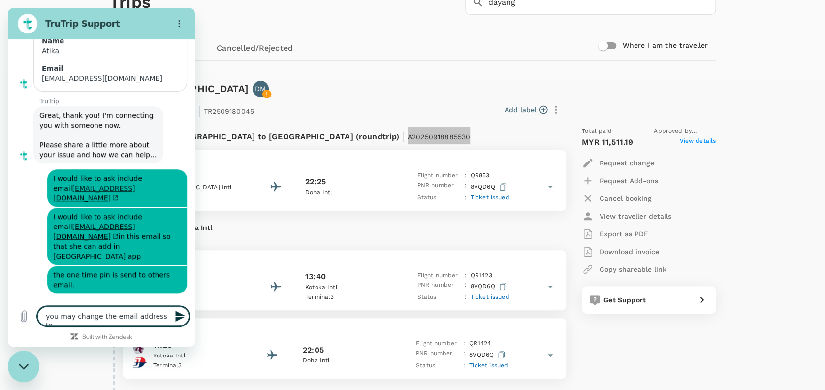
scroll to position [3904, 0]
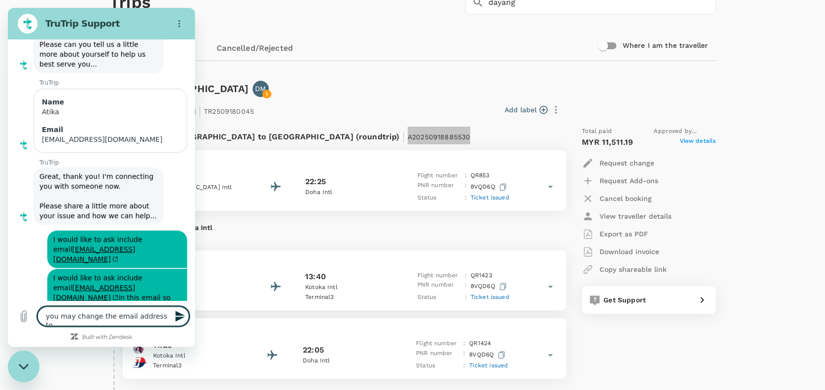
click at [161, 318] on textarea "you may change the email address to" at bounding box center [113, 316] width 152 height 20
paste textarea "[EMAIL_ADDRESS][DOMAIN_NAME]"
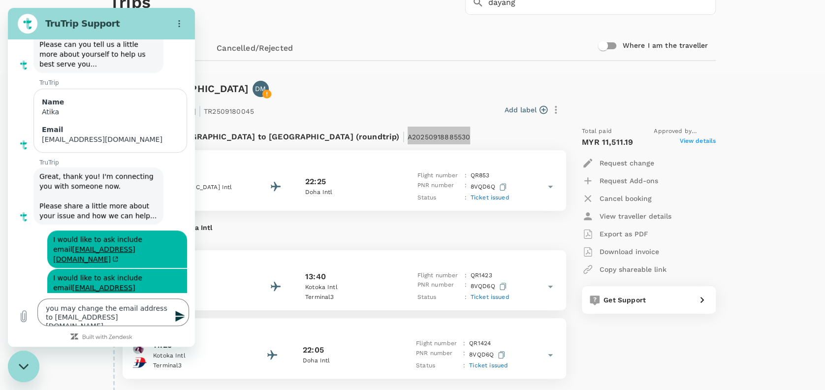
click at [176, 318] on icon "Send message" at bounding box center [179, 315] width 9 height 11
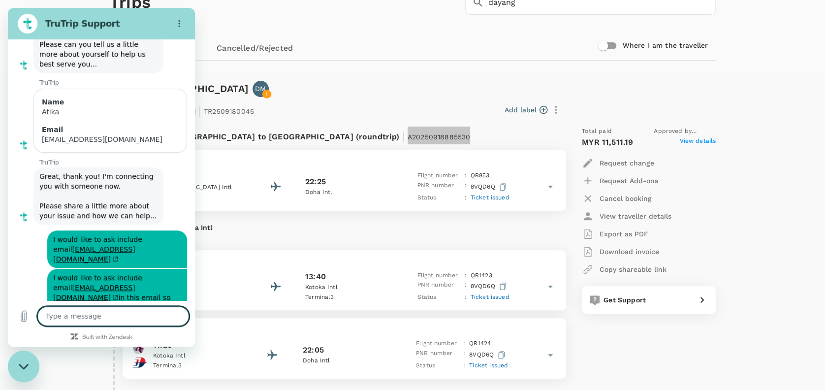
scroll to position [4129, 0]
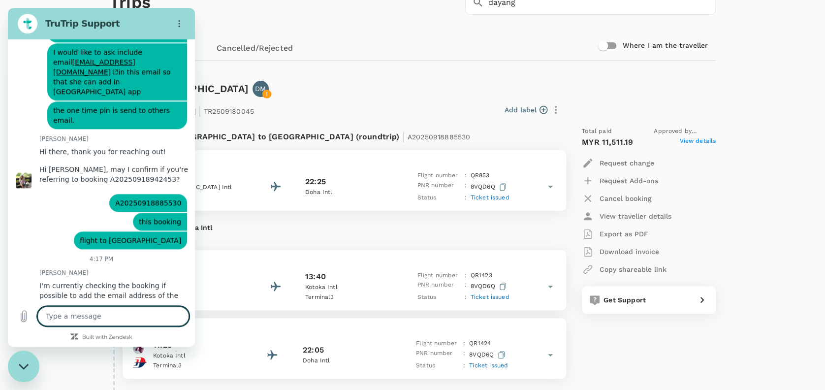
click at [420, 77] on div "Trip to Accra DM" at bounding box center [410, 87] width 610 height 20
click at [71, 320] on textarea at bounding box center [113, 316] width 152 height 20
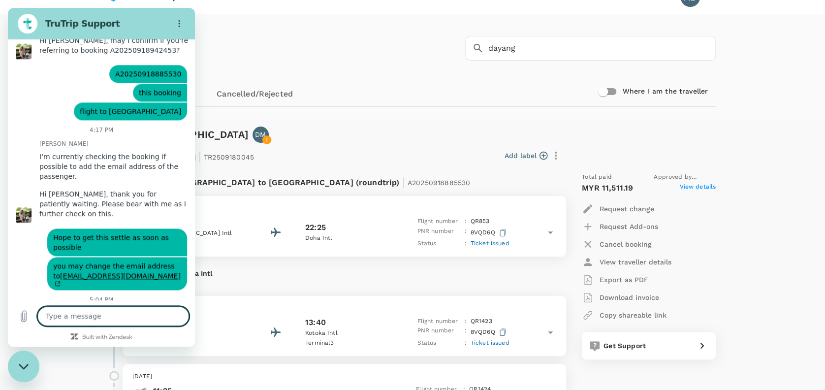
scroll to position [0, 0]
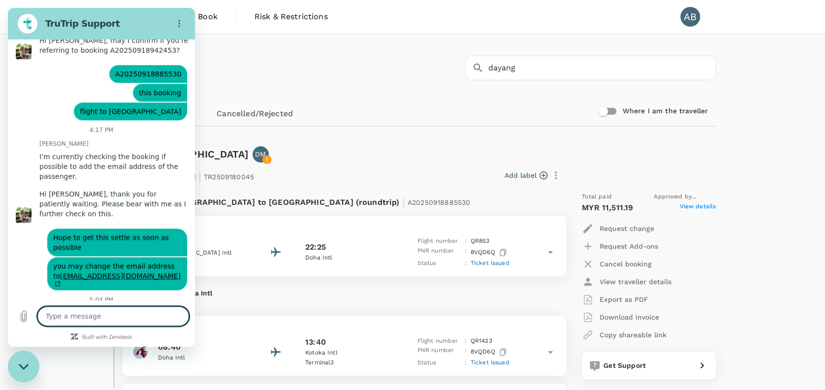
click at [81, 310] on textarea at bounding box center [113, 316] width 152 height 20
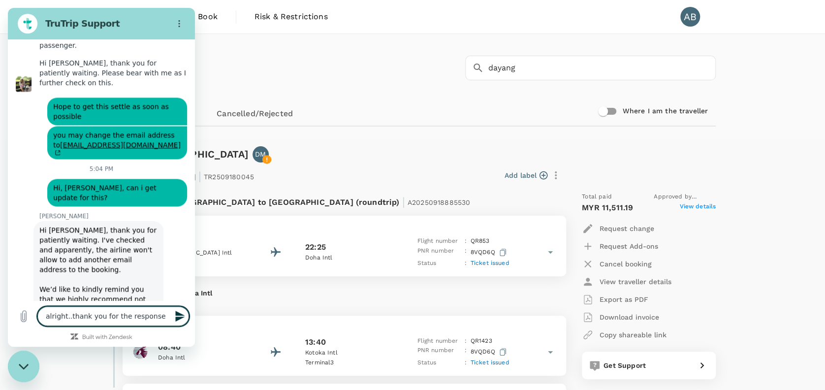
scroll to position [4455, 0]
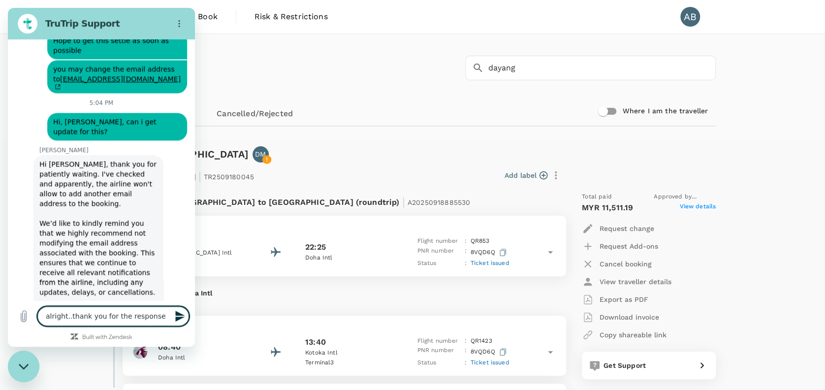
click at [180, 316] on icon "Send message" at bounding box center [179, 315] width 9 height 11
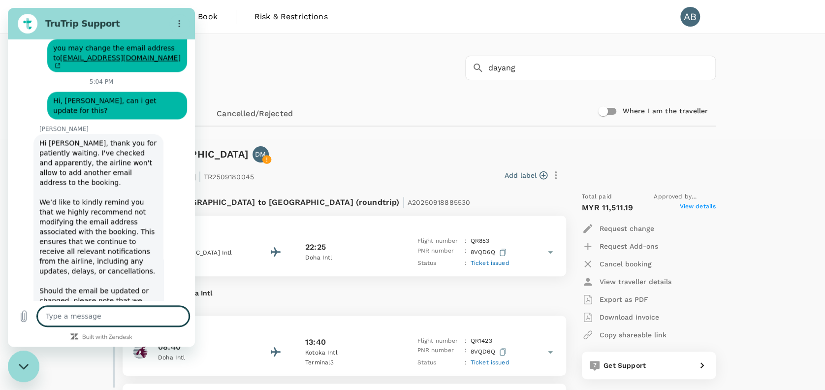
scroll to position [4478, 0]
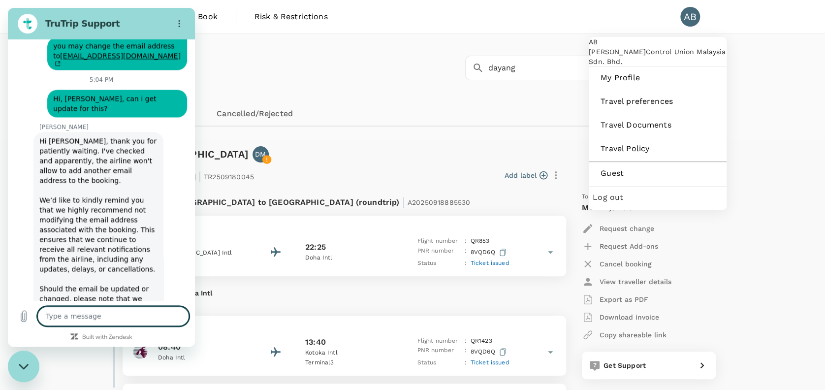
click at [685, 19] on div "AB" at bounding box center [690, 17] width 20 height 20
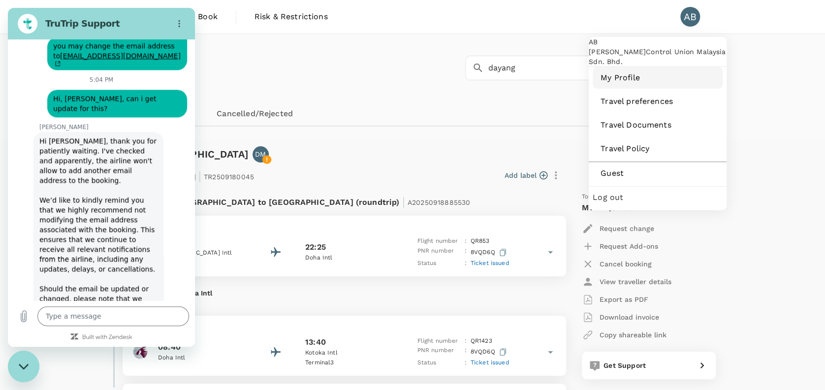
click at [627, 84] on span "My Profile" at bounding box center [657, 78] width 114 height 12
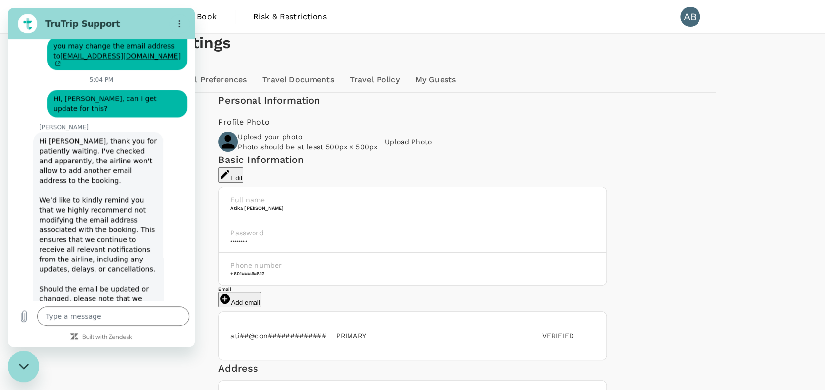
click at [529, 52] on div "Profile Settings" at bounding box center [412, 43] width 606 height 18
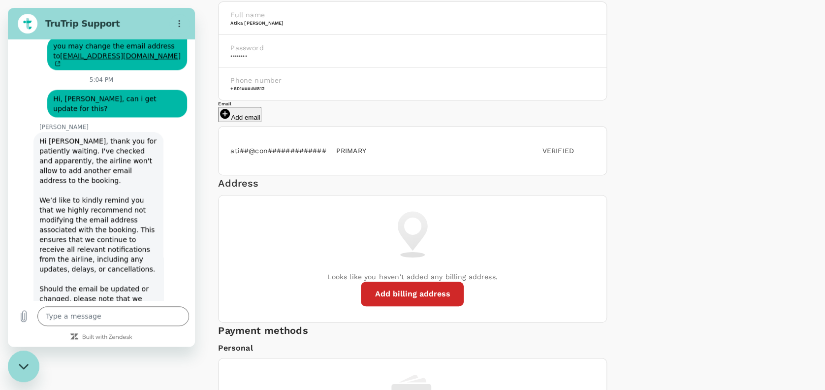
scroll to position [197, 0]
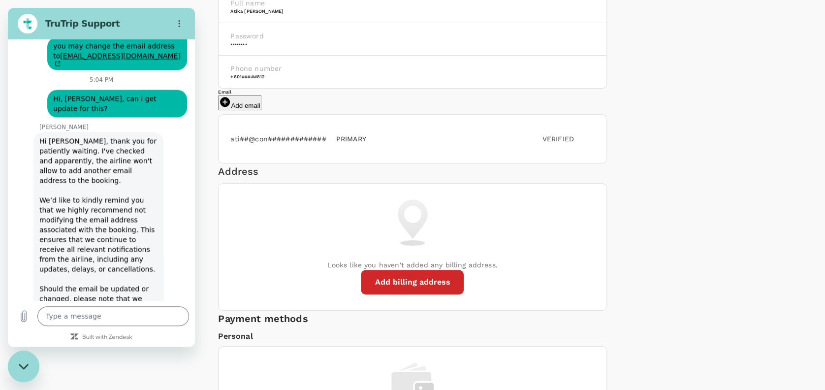
click at [359, 143] on span "PRIMARY" at bounding box center [351, 139] width 42 height 8
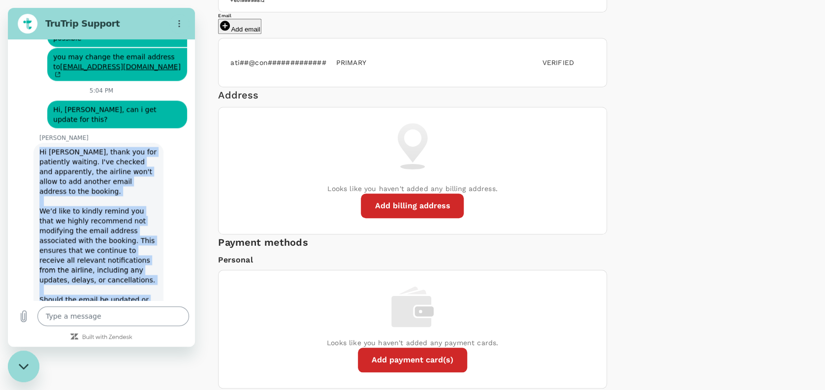
scroll to position [4479, 0]
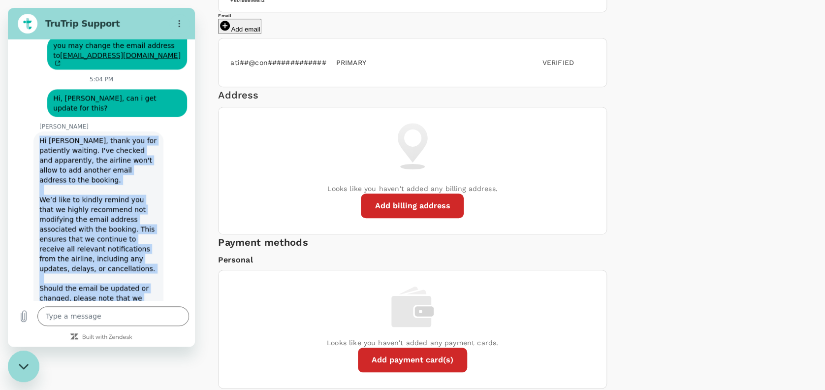
drag, startPoint x: 41, startPoint y: 208, endPoint x: 121, endPoint y: 256, distance: 93.6
click at [121, 256] on div "Hi [PERSON_NAME], thank you for patiently waiting. I've checked and apparently,…" at bounding box center [98, 268] width 118 height 266
copy div "Hi [PERSON_NAME], thank you for patiently waiting. I've checked and apparently,…"
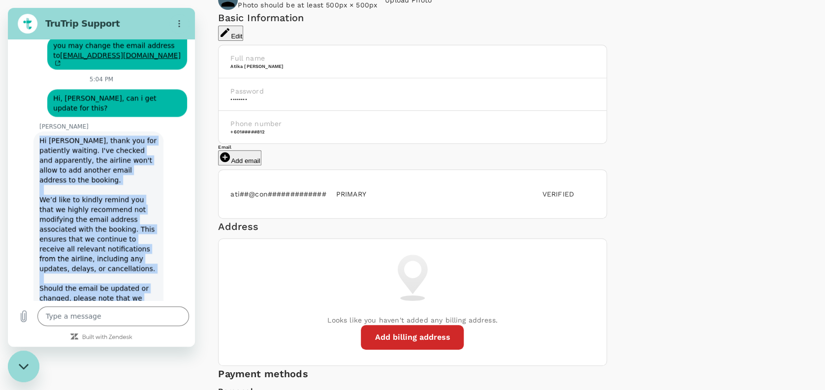
scroll to position [273, 0]
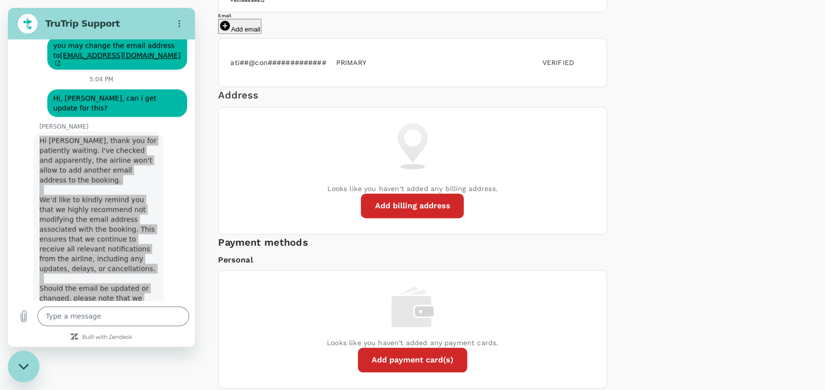
click at [326, 67] on p "ati##@con#############" at bounding box center [277, 63] width 95 height 10
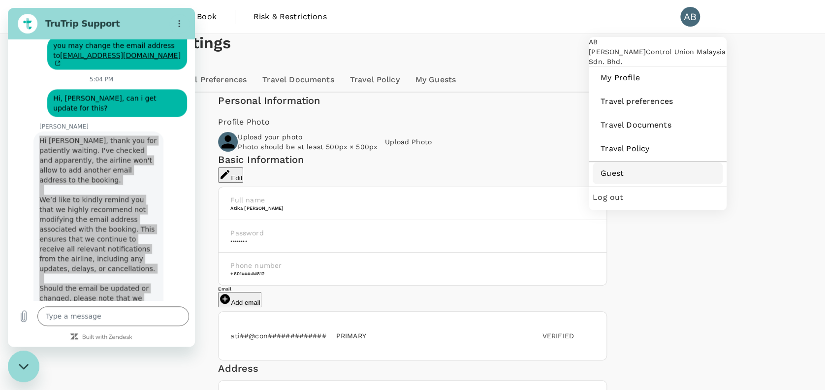
click at [617, 179] on span "Guest" at bounding box center [657, 173] width 114 height 12
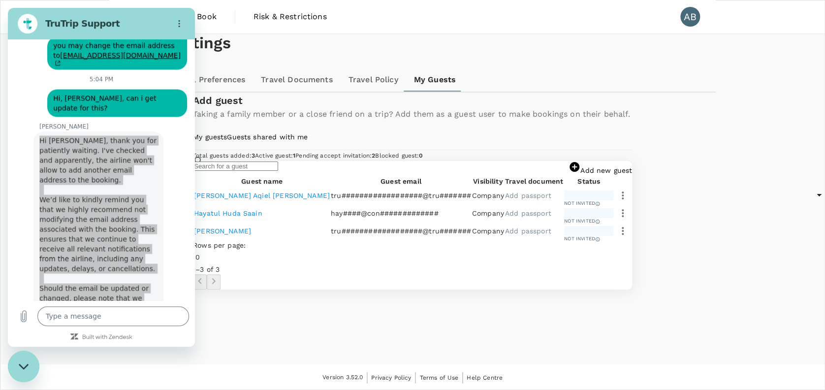
click at [16, 366] on div "Close messaging window" at bounding box center [24, 366] width 30 height 30
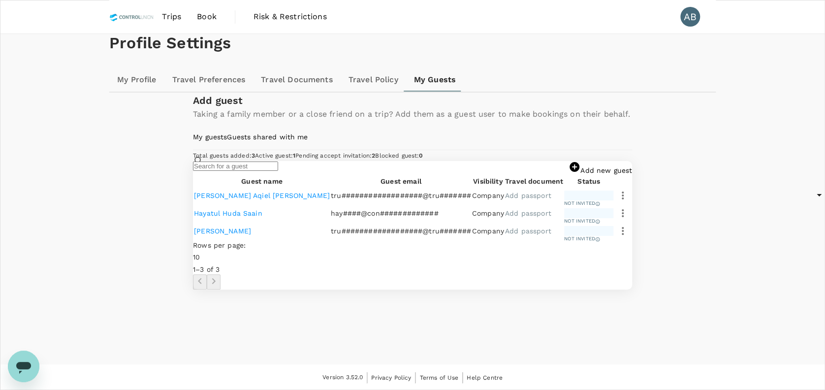
click at [254, 171] on input "text" at bounding box center [235, 165] width 85 height 9
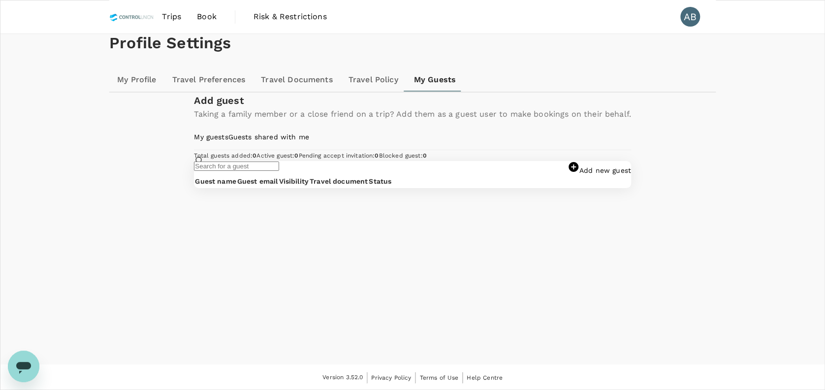
click at [17, 360] on icon "Open messaging window" at bounding box center [24, 366] width 18 height 18
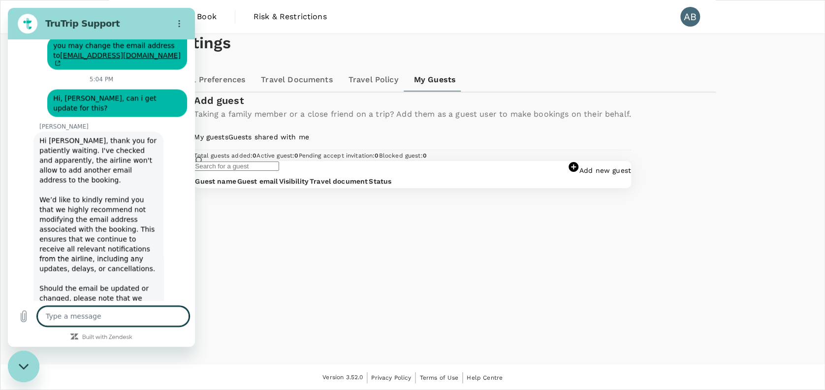
click at [68, 314] on textarea at bounding box center [113, 316] width 152 height 20
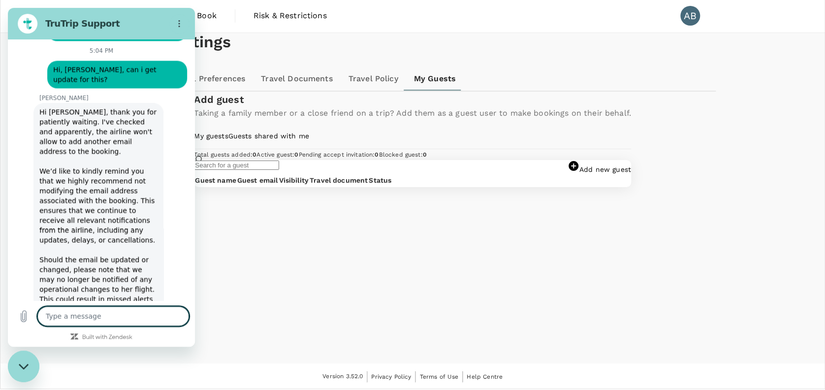
scroll to position [0, 0]
click at [369, 52] on h1 "Profile Settings" at bounding box center [412, 43] width 606 height 18
click at [239, 52] on div "Profile Settings" at bounding box center [412, 43] width 606 height 18
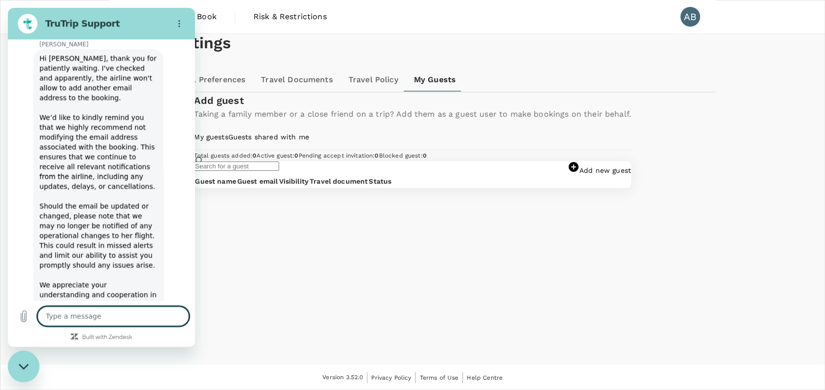
scroll to position [4553, 0]
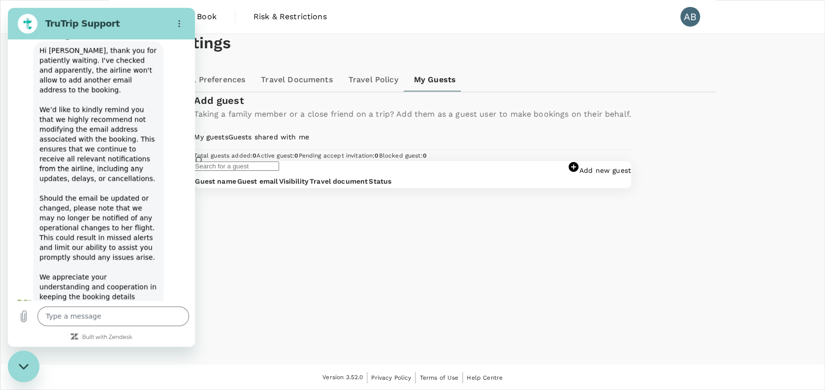
drag, startPoint x: 310, startPoint y: 106, endPoint x: 253, endPoint y: 128, distance: 60.5
click at [307, 106] on div "Profile Settings My Profile Travel Preferences Travel Documents Travel Policy M…" at bounding box center [412, 111] width 630 height 154
click at [31, 356] on div "Close messaging window" at bounding box center [24, 366] width 30 height 30
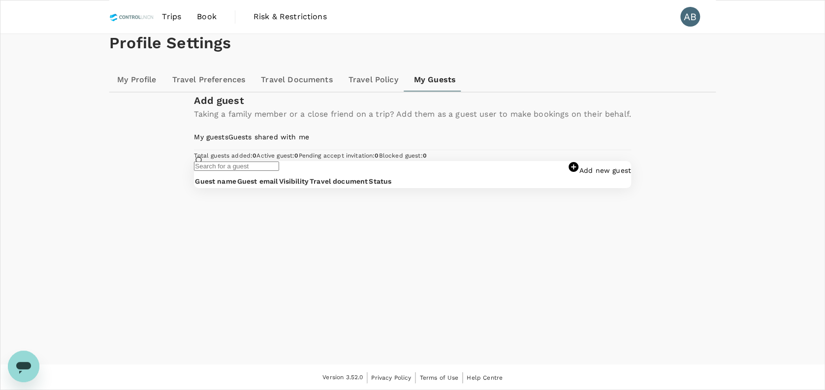
click at [205, 12] on span "Book" at bounding box center [207, 17] width 20 height 12
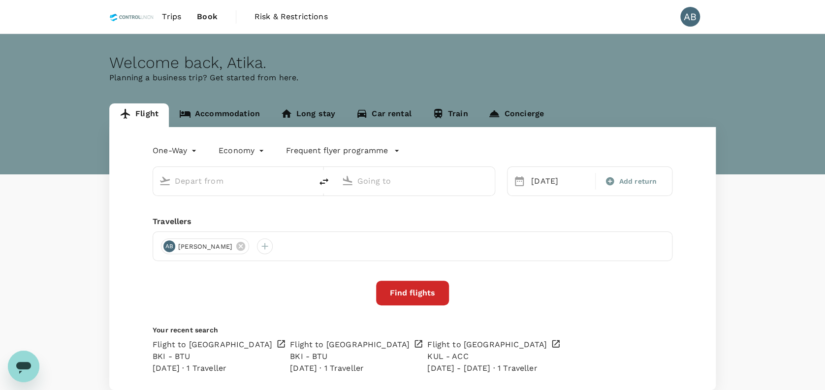
click at [172, 14] on span "Trips" at bounding box center [171, 17] width 19 height 12
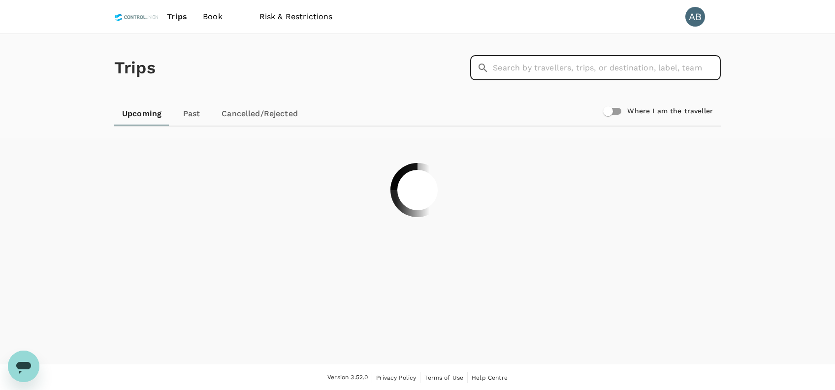
click at [518, 67] on input "text" at bounding box center [607, 68] width 228 height 25
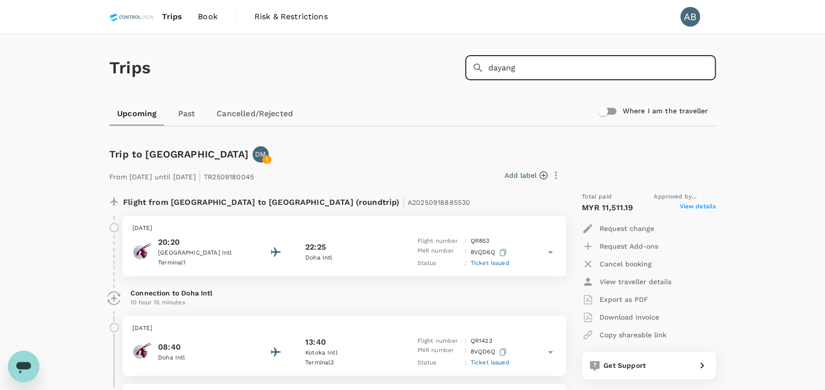
scroll to position [65, 0]
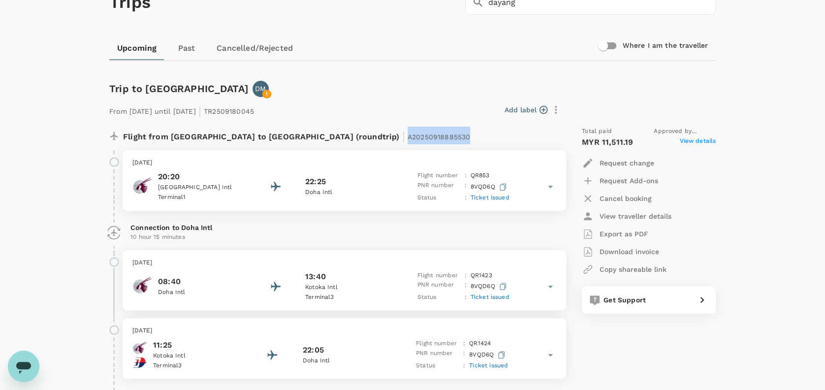
drag, startPoint x: 382, startPoint y: 133, endPoint x: 295, endPoint y: 140, distance: 87.4
click at [295, 140] on div "Flight from [GEOGRAPHIC_DATA] to [GEOGRAPHIC_DATA] (roundtrip) | A20250918885530" at bounding box center [311, 135] width 377 height 18
click at [421, 121] on div "Flight from [GEOGRAPHIC_DATA] to [GEOGRAPHIC_DATA] (roundtrip) | A20250918885530" at bounding box center [331, 134] width 461 height 31
click at [392, 91] on div "From [DATE] until [DATE] | TR2509180045 Add label Flight from [GEOGRAPHIC_DATA]…" at bounding box center [404, 287] width 622 height 413
